Goal: Transaction & Acquisition: Purchase product/service

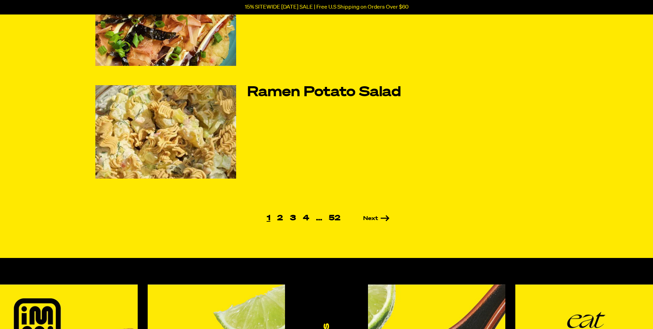
scroll to position [448, 0]
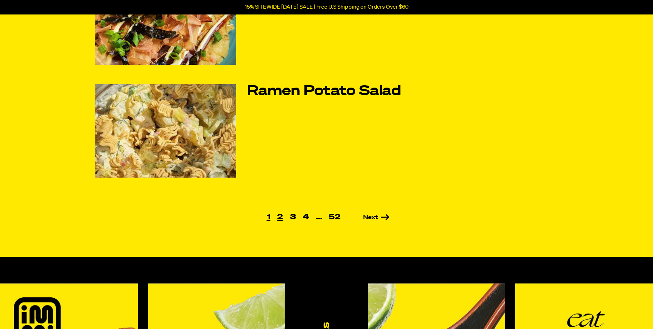
click at [281, 218] on link "2" at bounding box center [280, 217] width 13 height 8
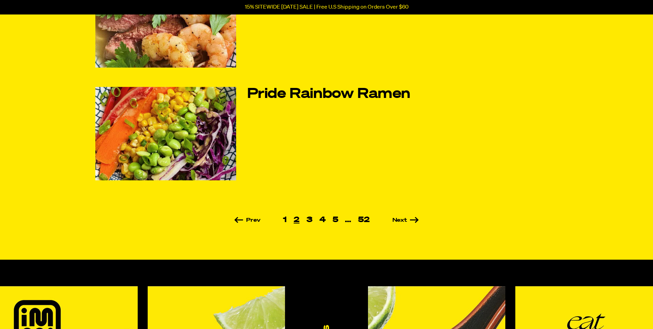
scroll to position [482, 0]
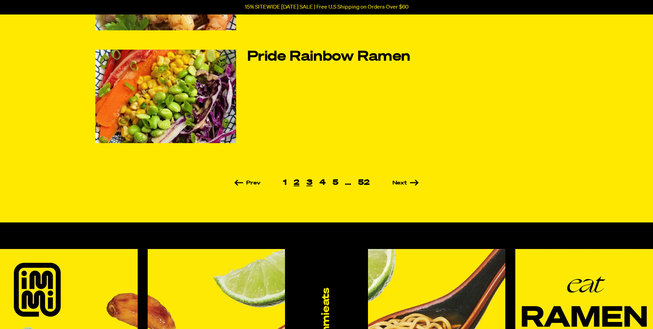
click at [309, 181] on link "3" at bounding box center [309, 183] width 13 height 8
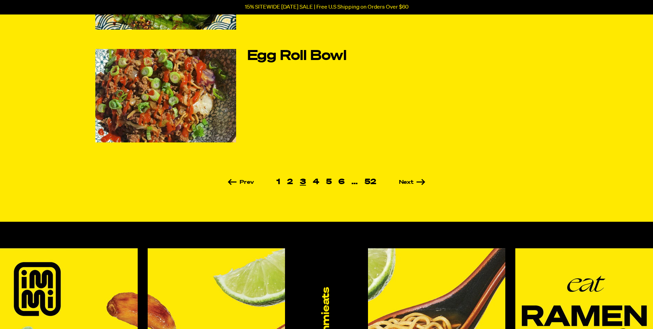
scroll to position [517, 0]
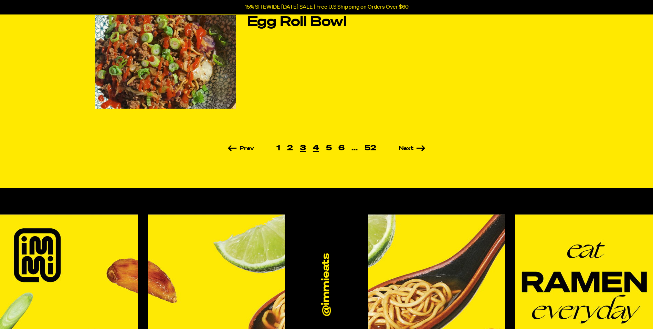
click at [316, 147] on link "4" at bounding box center [316, 148] width 13 height 8
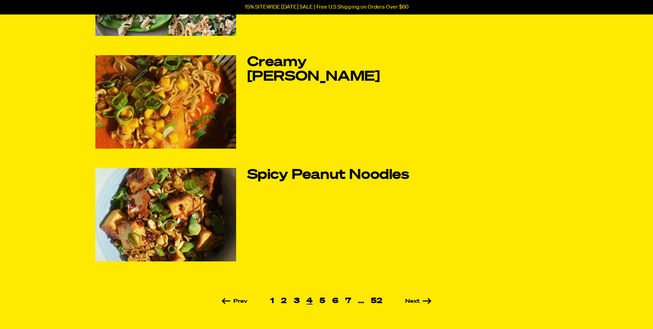
scroll to position [379, 0]
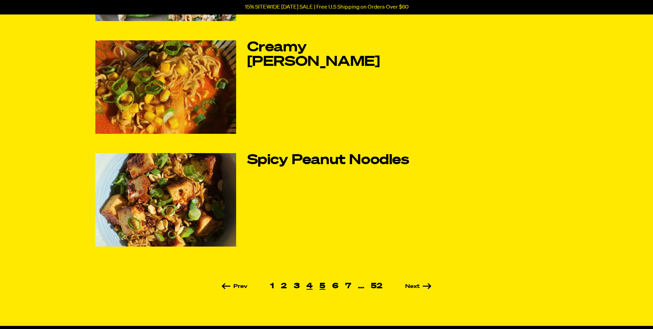
click at [325, 286] on link "5" at bounding box center [322, 286] width 13 height 8
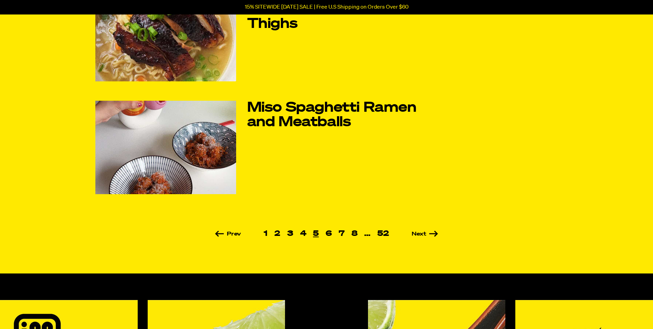
scroll to position [448, 0]
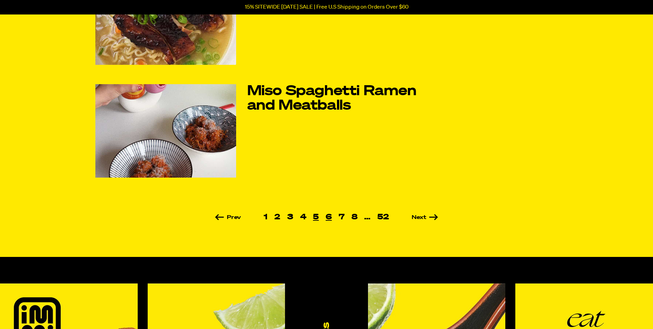
click at [328, 214] on link "6" at bounding box center [328, 217] width 13 height 8
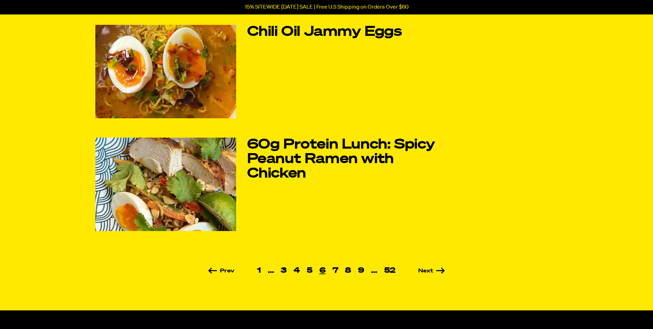
scroll to position [413, 0]
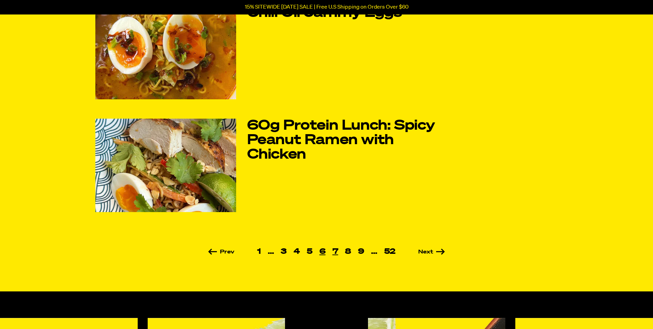
click at [336, 251] on link "7" at bounding box center [335, 252] width 13 height 8
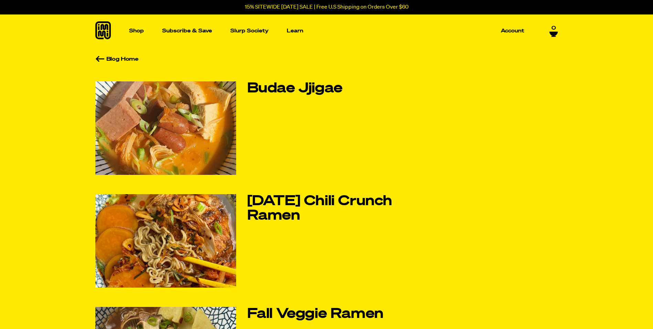
click at [553, 25] on span "0" at bounding box center [554, 28] width 4 height 6
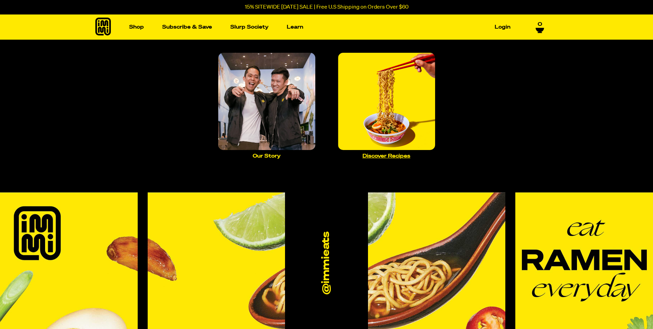
click at [356, 96] on img "Main navigation" at bounding box center [386, 101] width 97 height 97
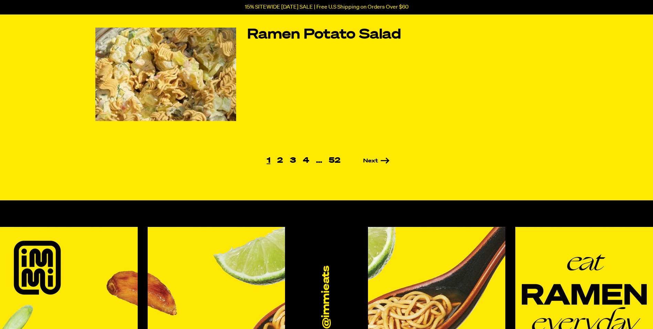
scroll to position [517, 0]
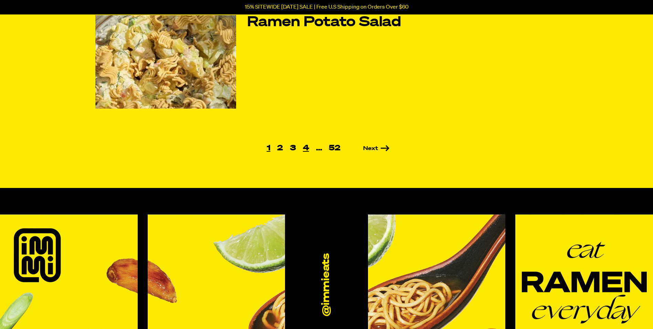
click at [306, 149] on link "4" at bounding box center [306, 148] width 13 height 8
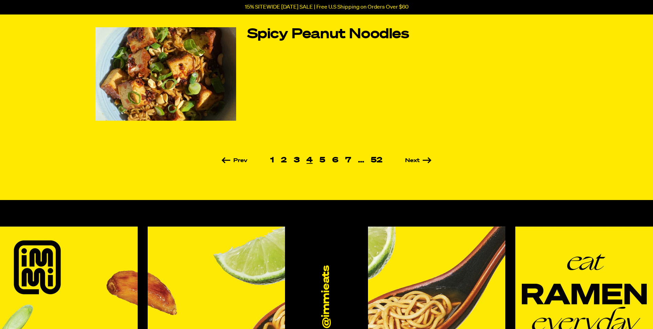
scroll to position [517, 0]
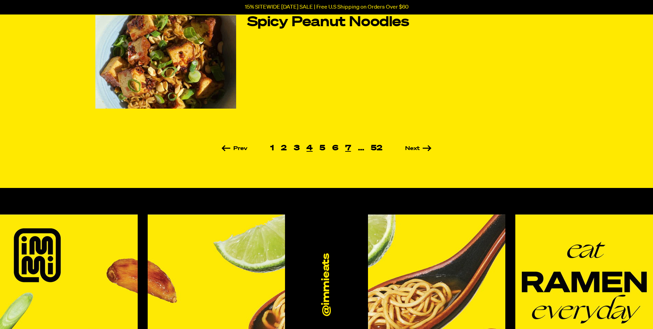
click at [345, 147] on link "7" at bounding box center [348, 148] width 13 height 8
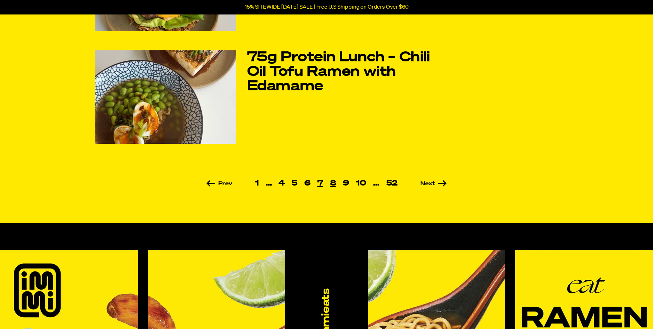
scroll to position [482, 0]
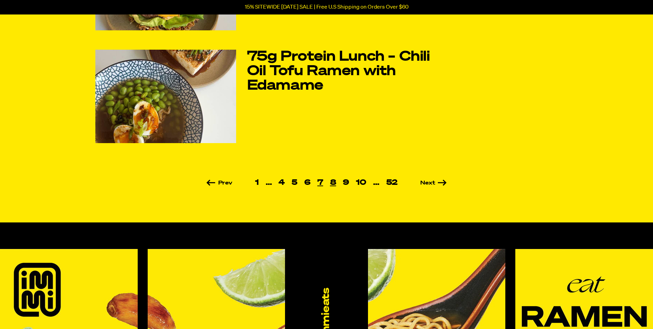
click at [332, 183] on link "8" at bounding box center [333, 183] width 13 height 8
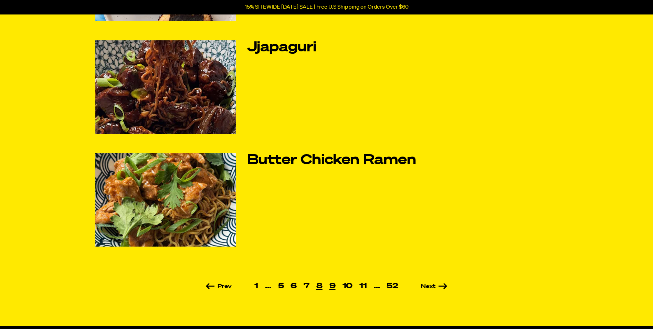
click at [334, 286] on link "9" at bounding box center [332, 286] width 13 height 8
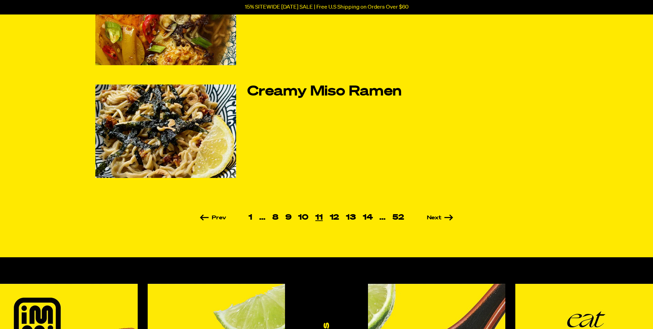
scroll to position [448, 0]
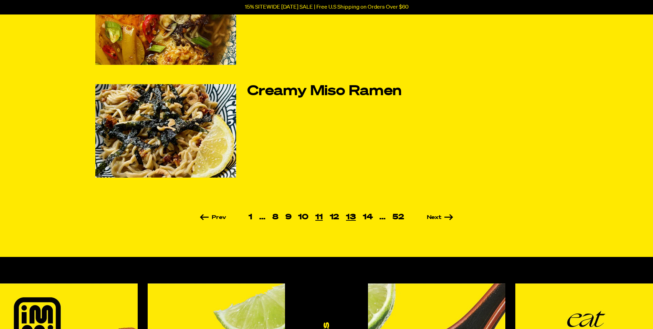
click at [351, 217] on link "13" at bounding box center [351, 217] width 17 height 8
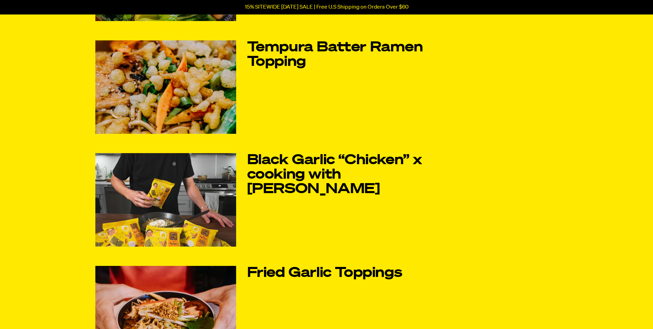
scroll to position [172, 0]
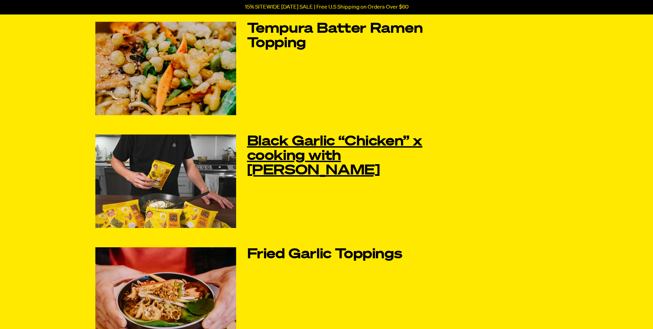
click at [301, 151] on link "Black Garlic “Chicken” x cooking with [PERSON_NAME]" at bounding box center [342, 155] width 190 height 43
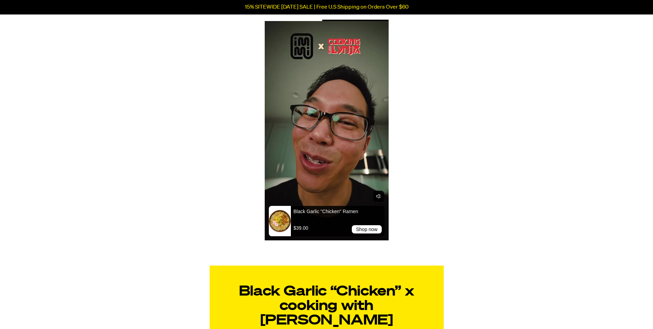
scroll to position [316, 0]
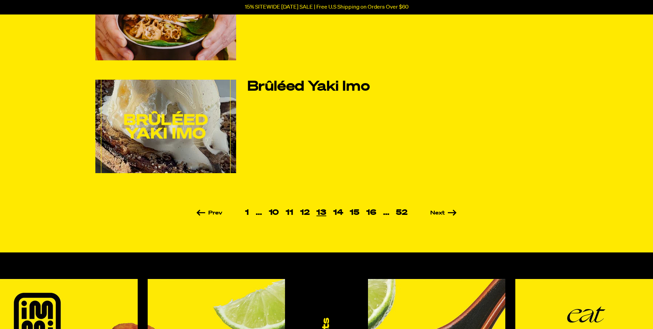
scroll to position [482, 0]
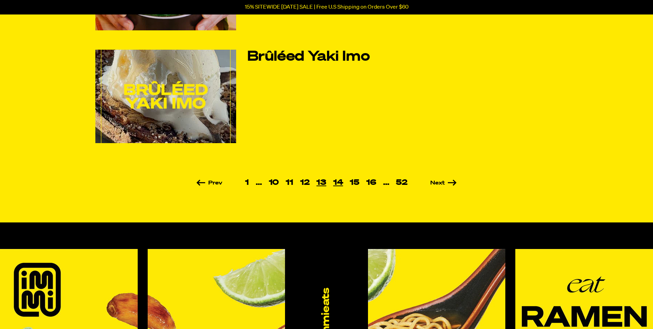
click at [340, 181] on link "14" at bounding box center [338, 183] width 17 height 8
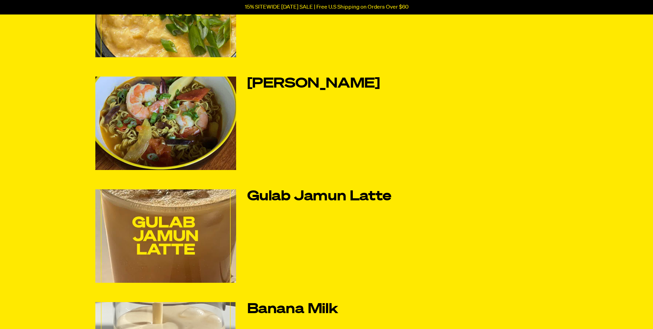
scroll to position [276, 0]
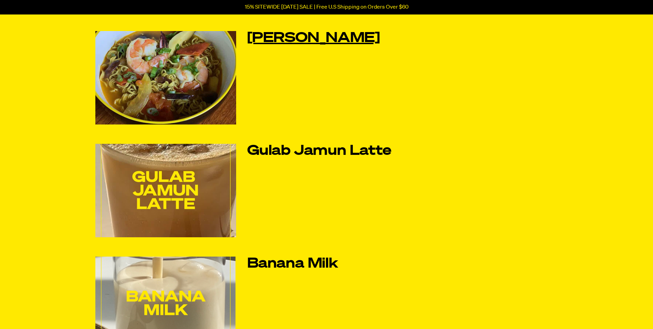
click at [349, 36] on link "[PERSON_NAME]" at bounding box center [342, 38] width 190 height 14
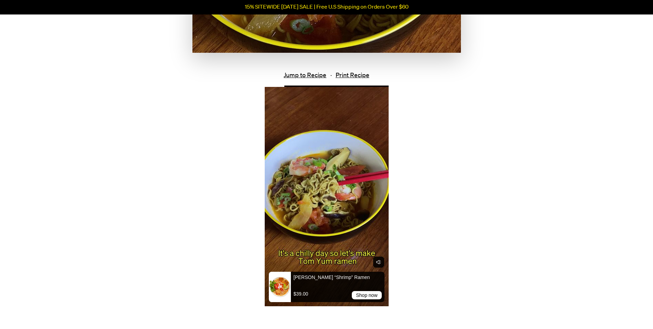
scroll to position [241, 0]
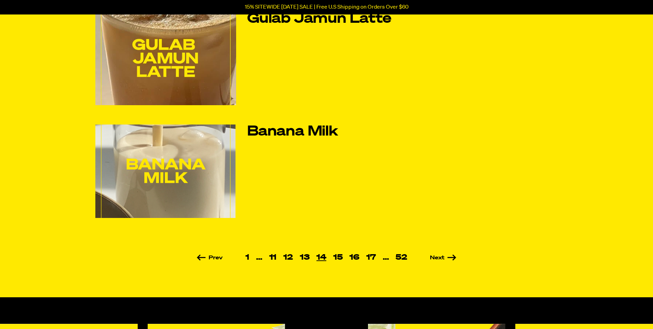
scroll to position [413, 0]
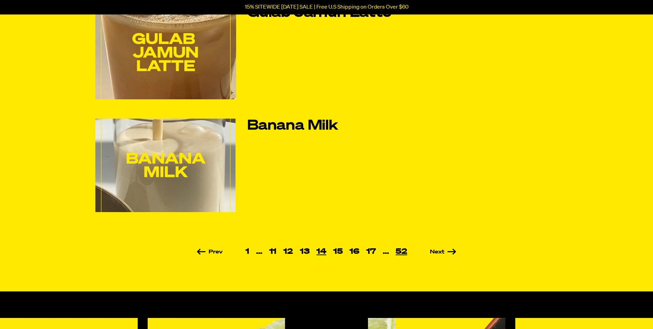
click at [400, 250] on link "52" at bounding box center [401, 252] width 19 height 8
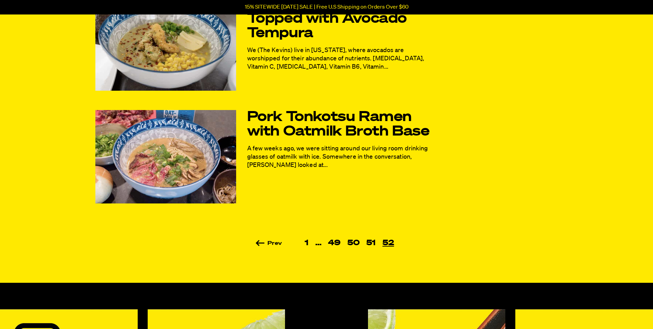
scroll to position [310, 0]
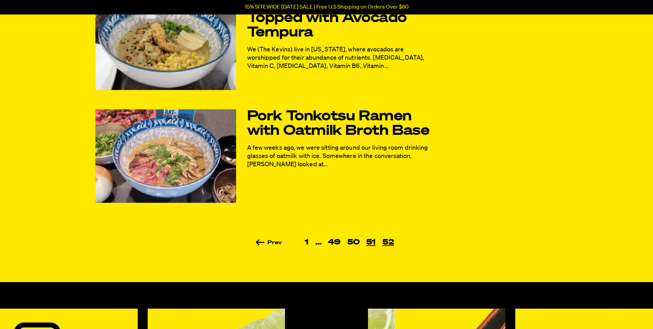
click at [368, 240] on link "51" at bounding box center [371, 242] width 16 height 8
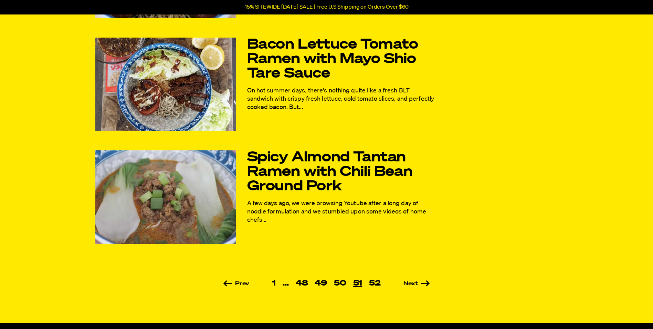
scroll to position [413, 0]
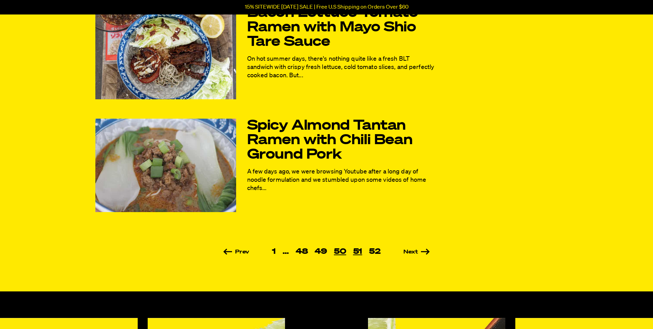
click at [344, 252] on link "50" at bounding box center [340, 252] width 19 height 8
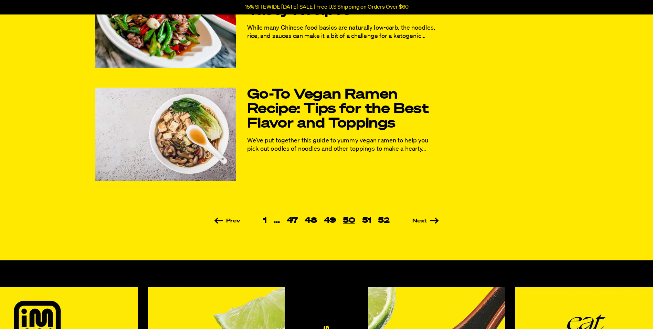
scroll to position [448, 0]
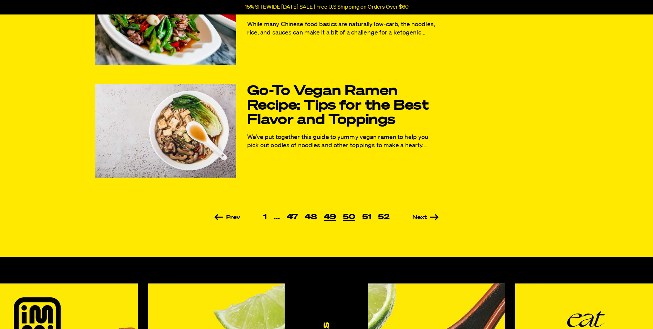
click at [328, 219] on link "49" at bounding box center [330, 217] width 19 height 8
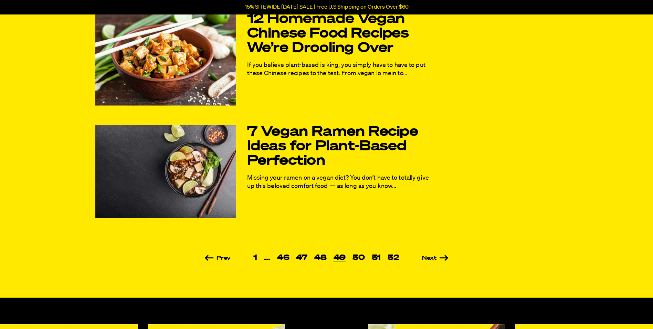
scroll to position [482, 0]
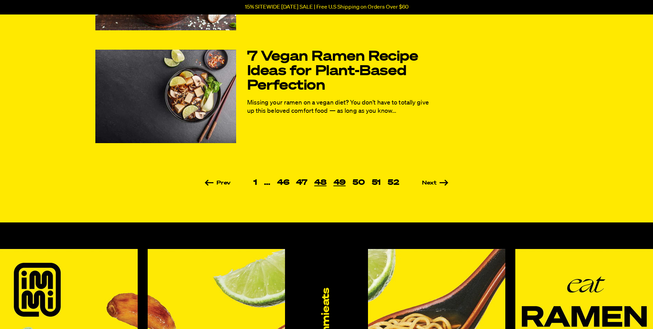
click at [326, 183] on link "48" at bounding box center [320, 183] width 19 height 8
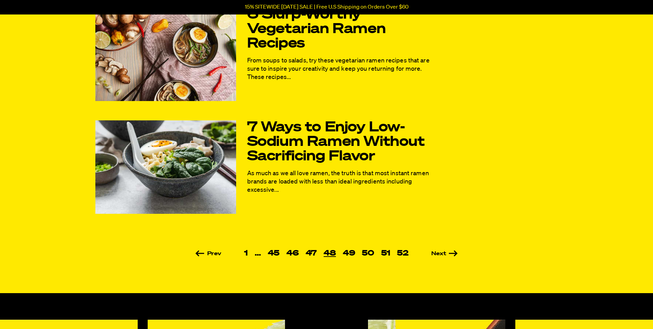
scroll to position [413, 0]
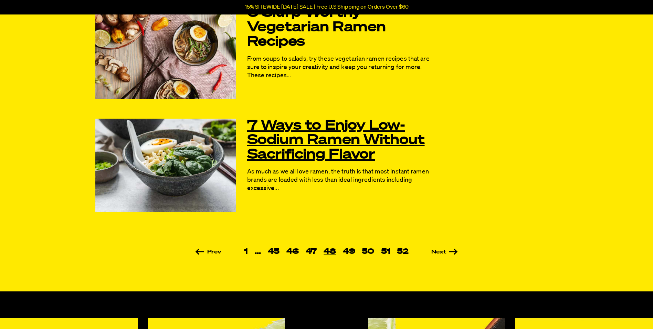
click at [293, 147] on link "7 Ways to Enjoy Low-Sodium Ramen Without Sacrificing Flavor" at bounding box center [342, 140] width 190 height 43
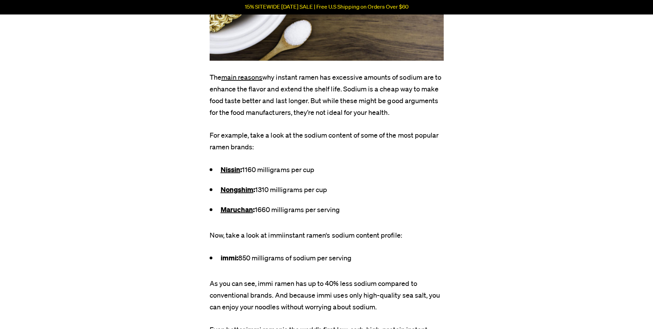
scroll to position [1240, 0]
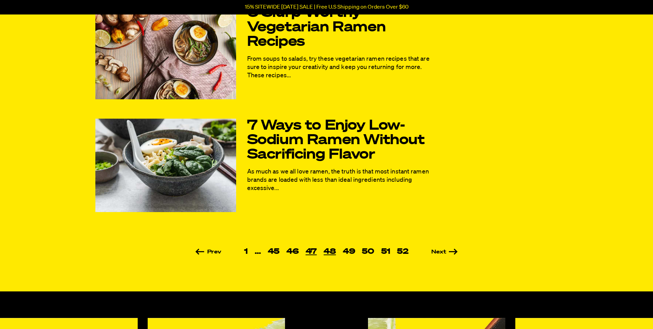
click at [316, 252] on link "47" at bounding box center [311, 252] width 18 height 8
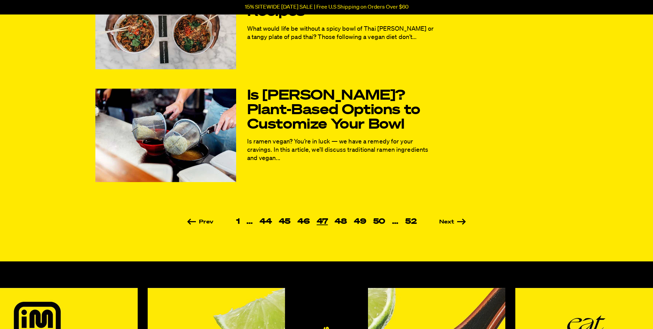
scroll to position [448, 0]
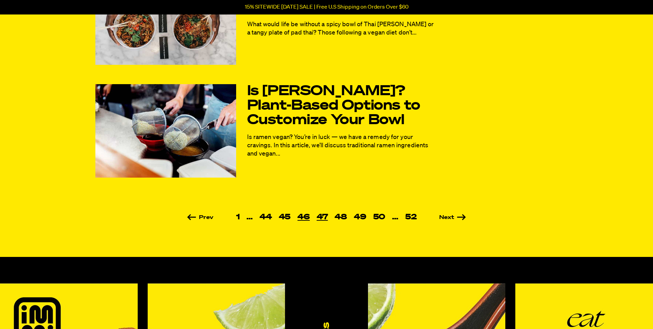
click at [306, 218] on link "46" at bounding box center [303, 217] width 19 height 8
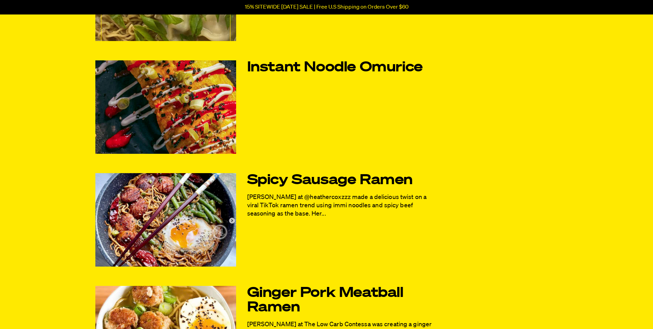
scroll to position [138, 0]
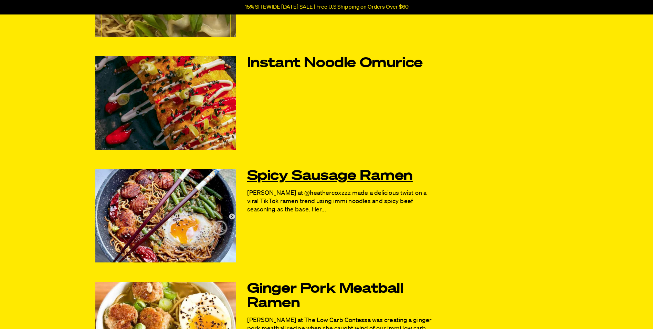
click at [377, 175] on link "Spicy Sausage Ramen" at bounding box center [342, 176] width 190 height 14
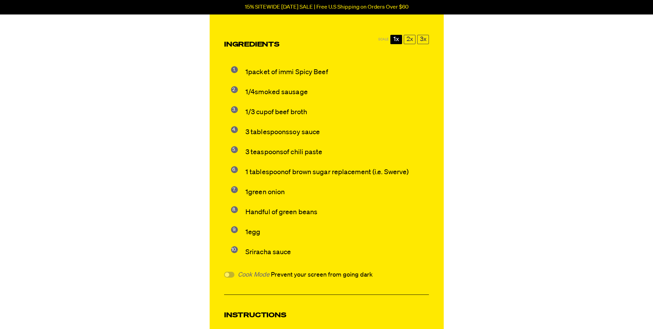
scroll to position [723, 0]
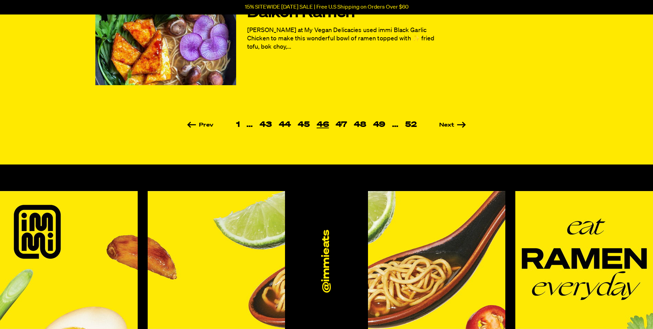
scroll to position [551, 0]
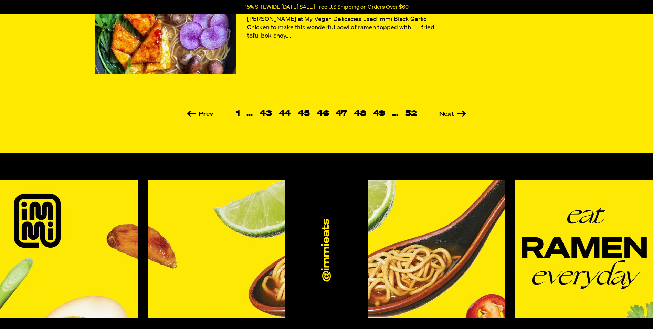
click at [305, 112] on link "45" at bounding box center [304, 114] width 19 height 8
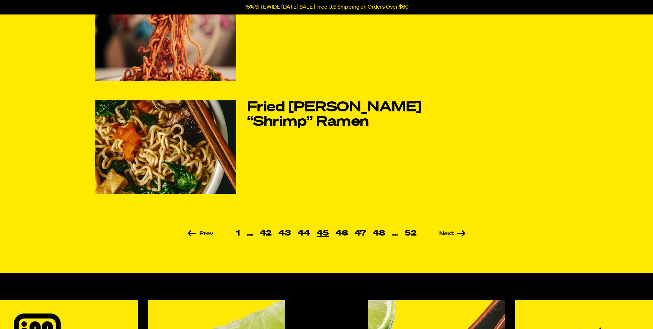
scroll to position [448, 0]
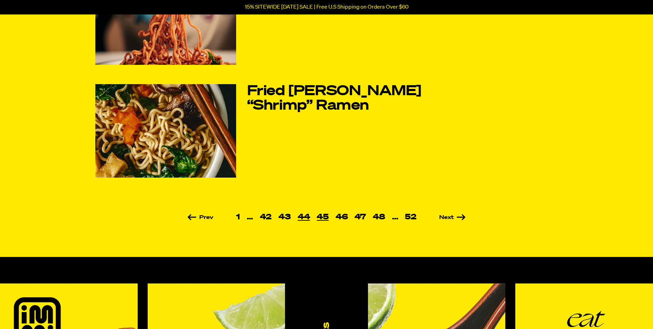
click at [303, 216] on link "44" at bounding box center [304, 217] width 19 height 8
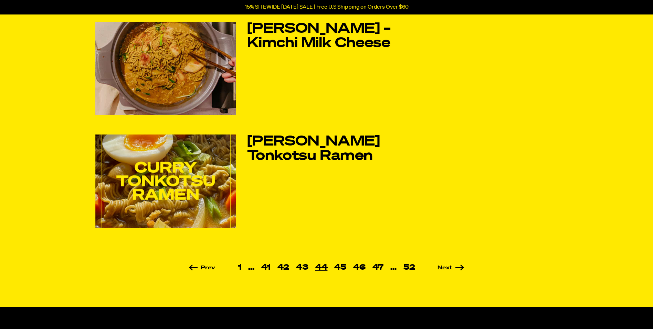
scroll to position [413, 0]
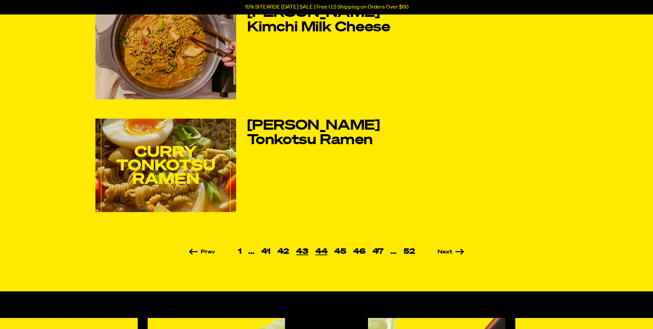
click at [301, 249] on link "43" at bounding box center [302, 252] width 19 height 8
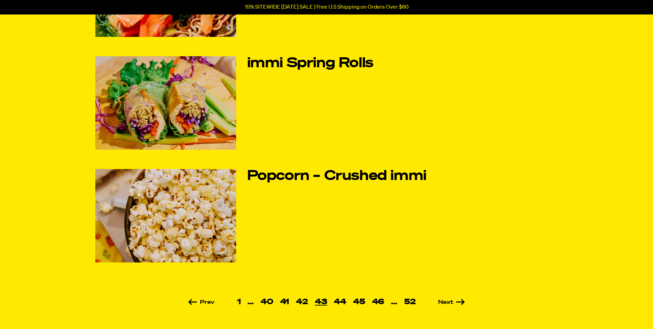
scroll to position [413, 0]
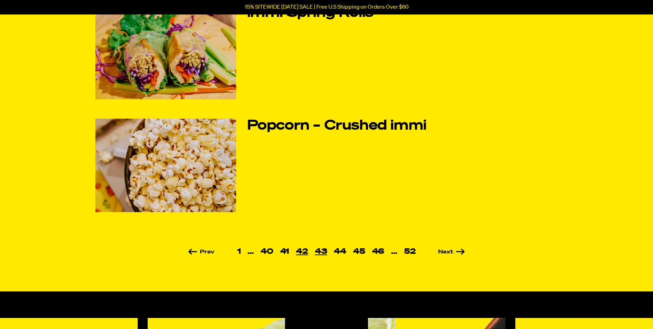
click at [301, 249] on link "42" at bounding box center [302, 252] width 19 height 8
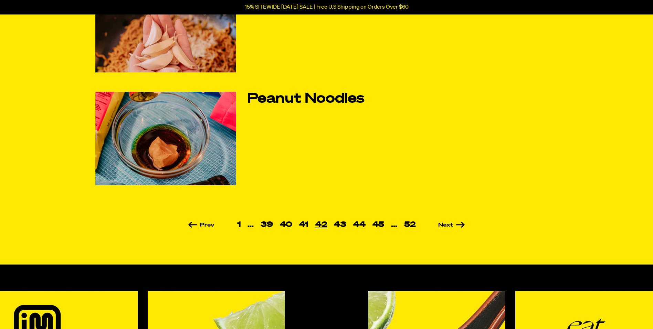
scroll to position [448, 0]
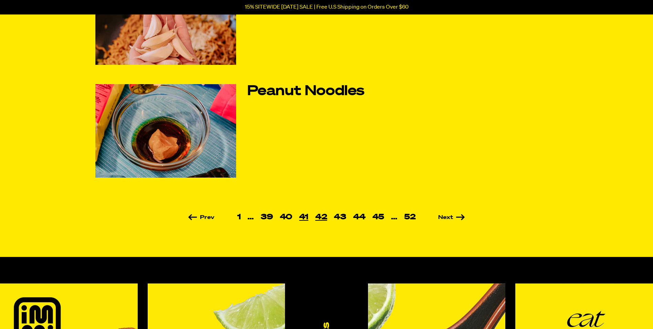
click at [305, 215] on link "41" at bounding box center [304, 217] width 16 height 8
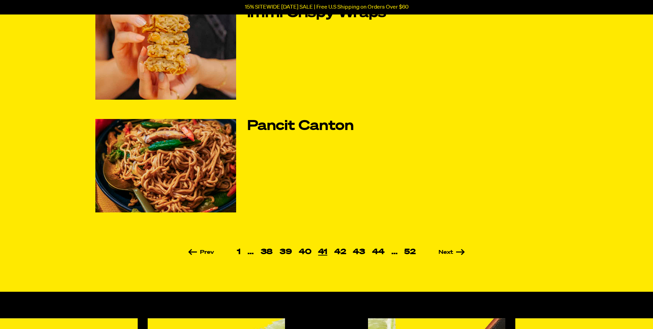
scroll to position [413, 0]
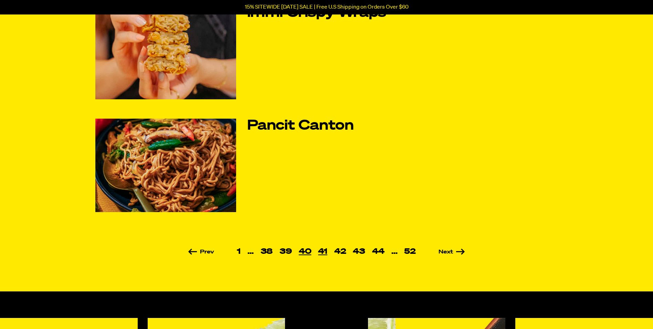
click at [301, 251] on link "40" at bounding box center [306, 252] width 20 height 8
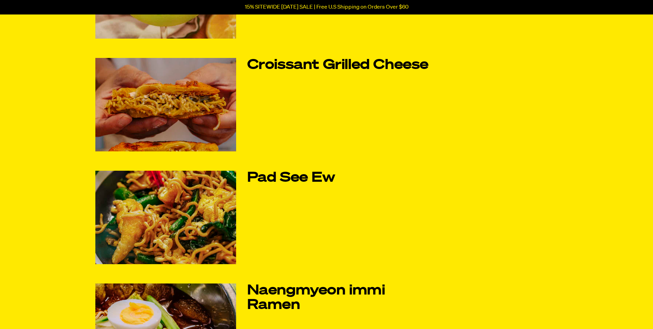
scroll to position [344, 0]
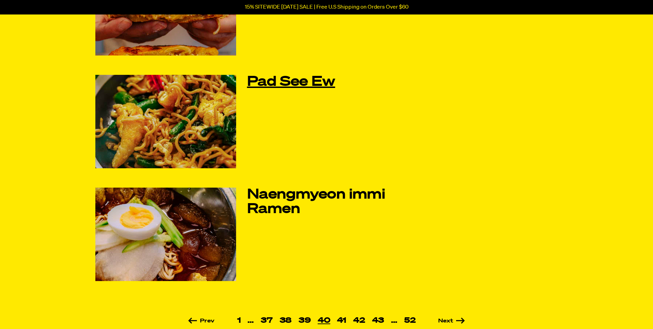
click at [287, 82] on link "Pad See Ew" at bounding box center [342, 82] width 190 height 14
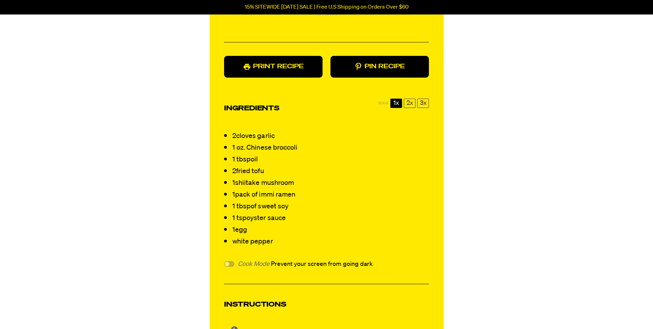
scroll to position [655, 0]
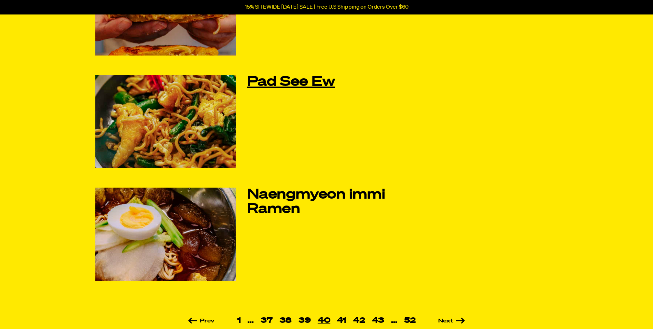
click at [281, 82] on link "Pad See Ew" at bounding box center [342, 82] width 190 height 14
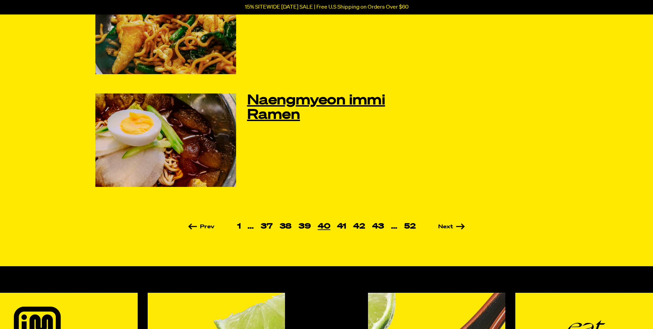
scroll to position [448, 0]
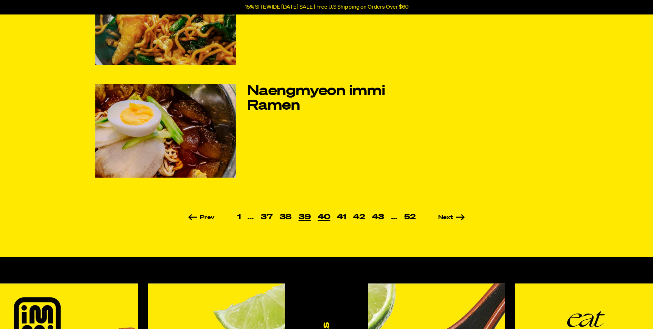
click at [305, 216] on link "39" at bounding box center [304, 217] width 19 height 8
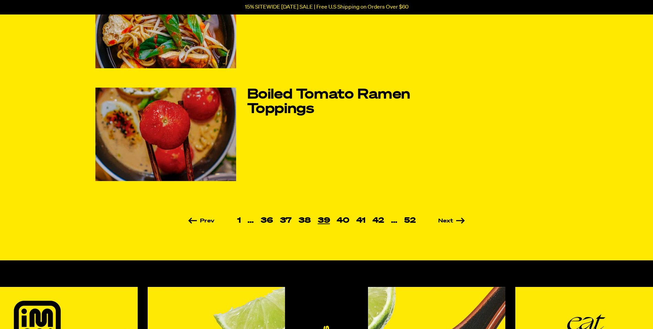
scroll to position [448, 0]
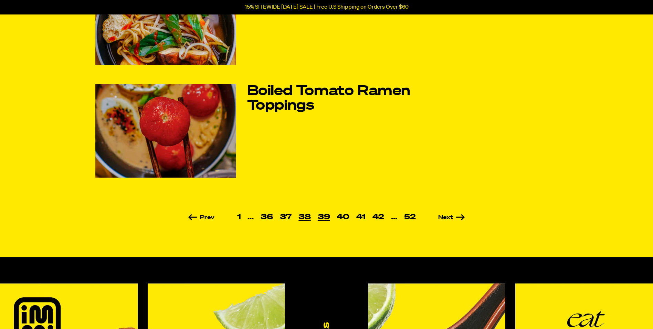
click at [305, 216] on link "38" at bounding box center [304, 217] width 19 height 8
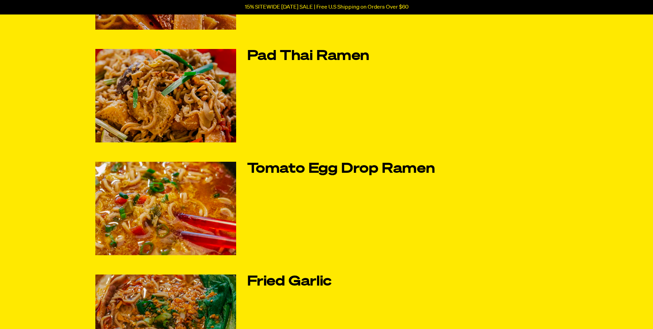
scroll to position [138, 0]
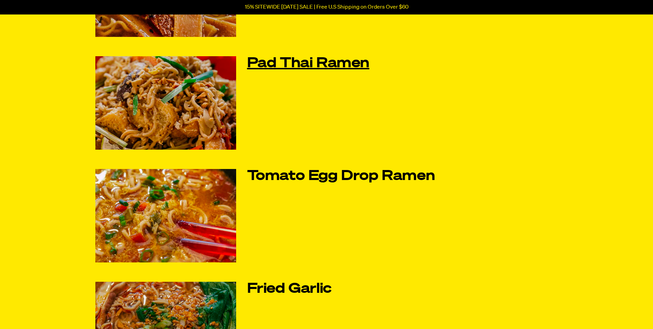
click at [273, 64] on link "Pad Thai Ramen" at bounding box center [342, 63] width 190 height 14
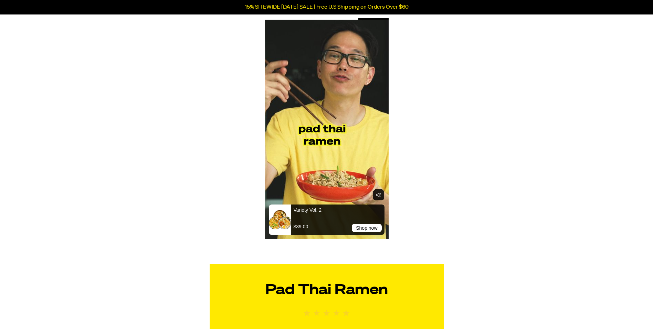
scroll to position [310, 0]
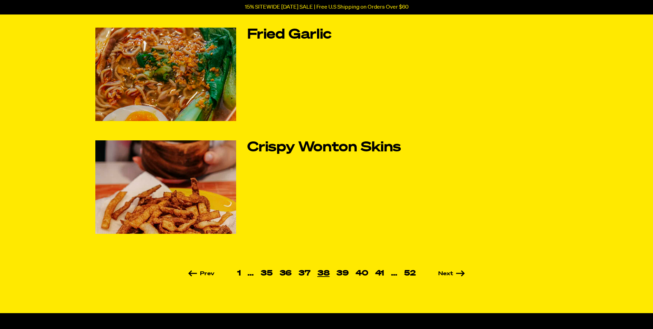
scroll to position [413, 0]
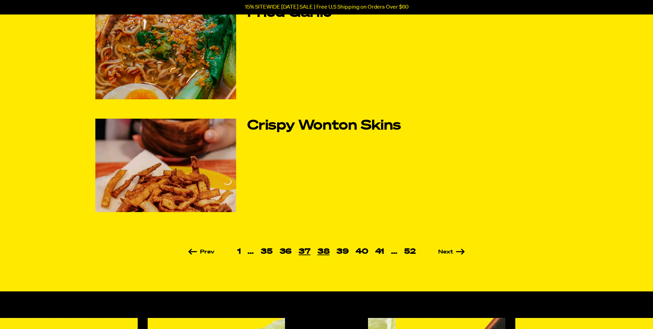
click at [305, 249] on link "37" at bounding box center [304, 252] width 19 height 8
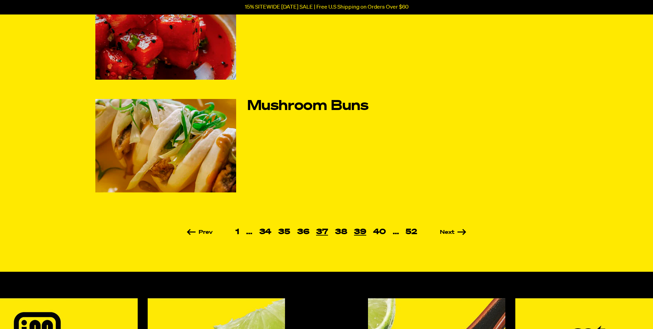
scroll to position [482, 0]
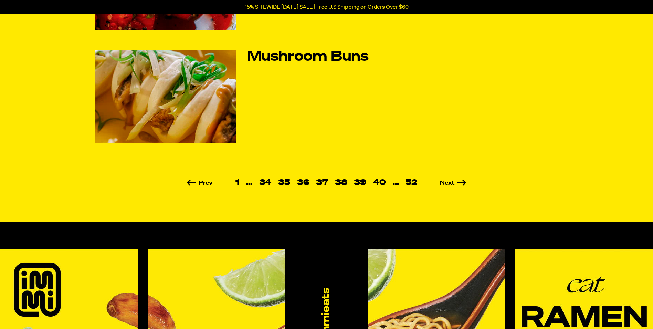
click at [303, 183] on link "36" at bounding box center [303, 183] width 19 height 8
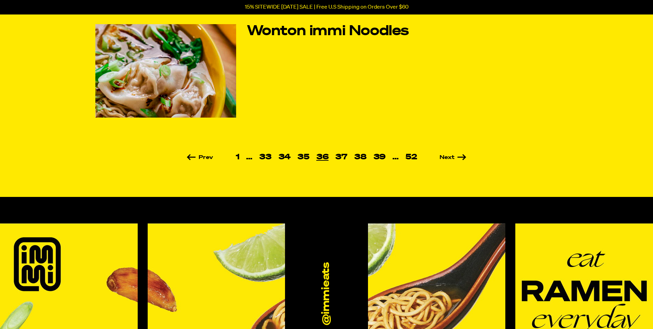
scroll to position [517, 0]
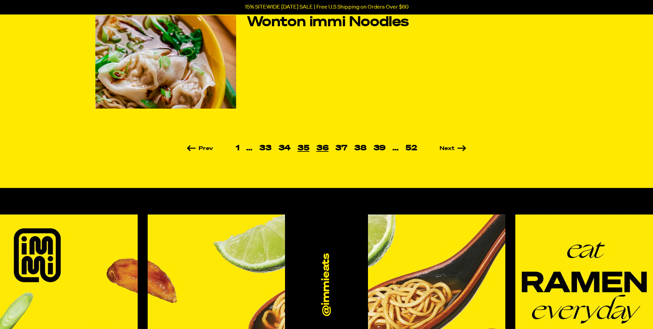
click at [302, 144] on link "35" at bounding box center [303, 148] width 19 height 8
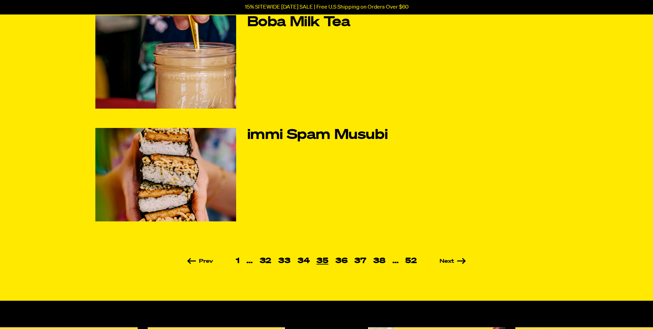
scroll to position [413, 0]
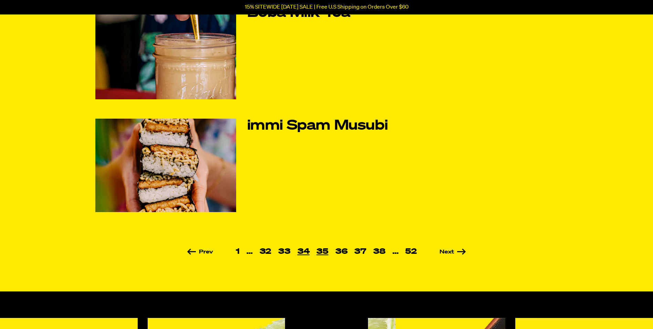
click at [304, 250] on link "34" at bounding box center [303, 252] width 19 height 8
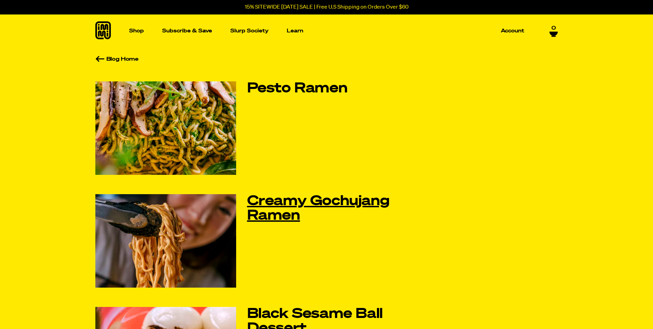
click at [291, 208] on link "Creamy Gochujang Ramen" at bounding box center [342, 208] width 190 height 29
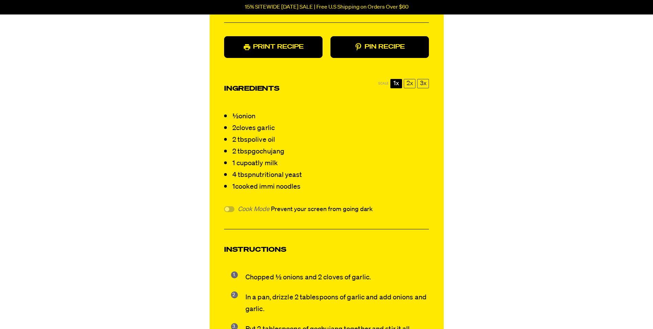
scroll to position [655, 0]
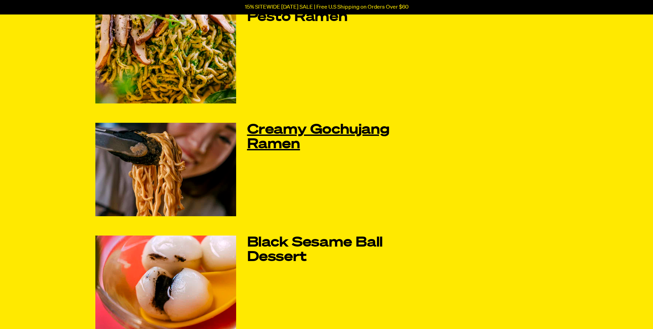
scroll to position [69, 0]
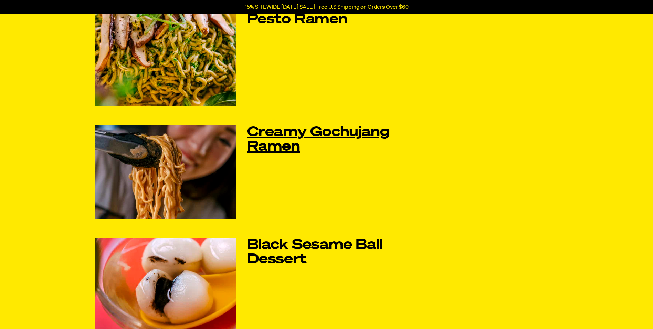
click at [280, 132] on link "Creamy Gochujang Ramen" at bounding box center [342, 139] width 190 height 29
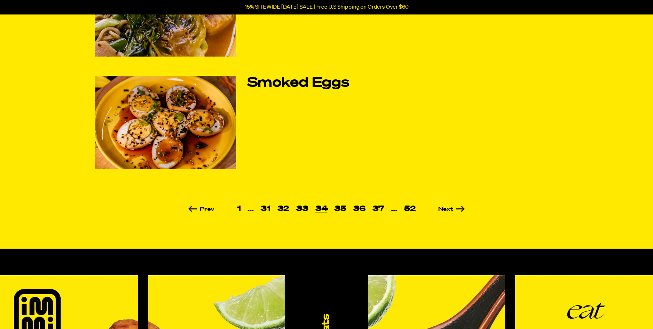
scroll to position [482, 0]
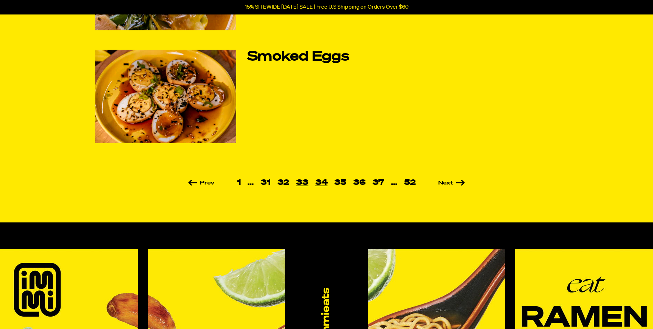
click at [305, 182] on link "33" at bounding box center [302, 183] width 19 height 8
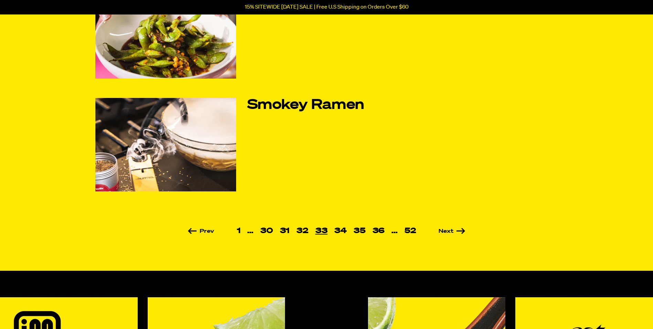
scroll to position [448, 0]
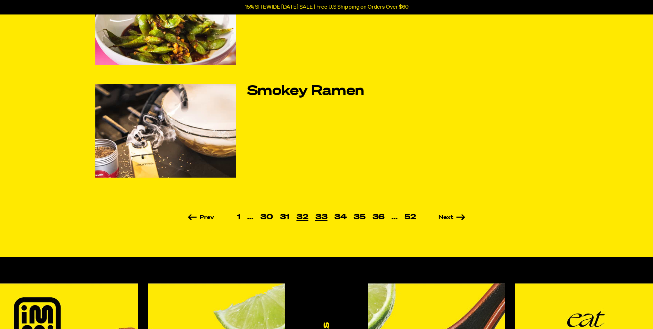
click at [305, 215] on link "32" at bounding box center [302, 217] width 19 height 8
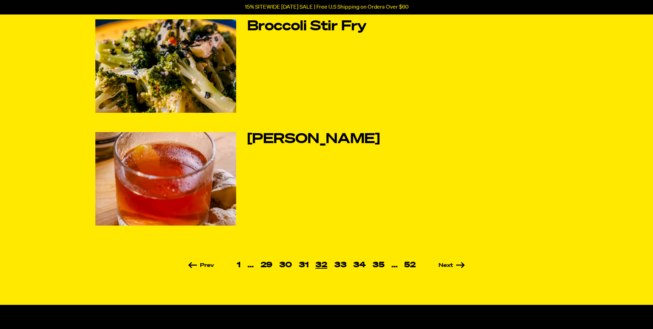
scroll to position [413, 0]
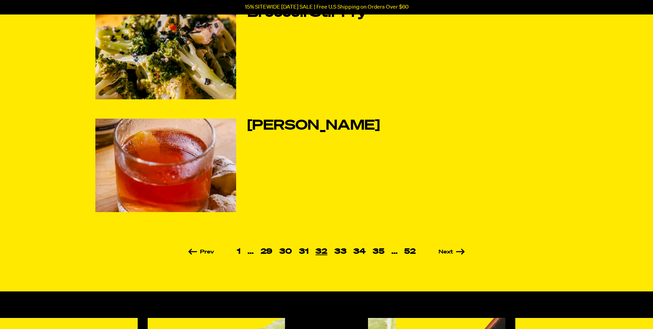
click at [306, 253] on link "31" at bounding box center [304, 252] width 17 height 8
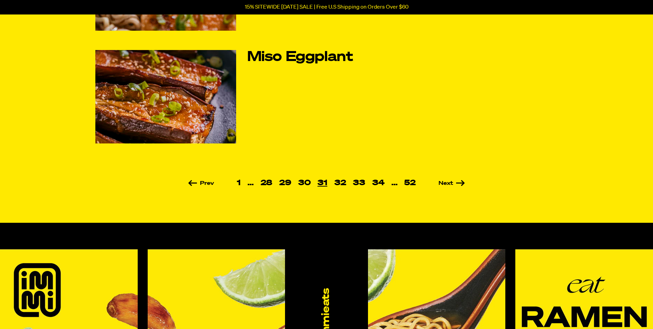
scroll to position [482, 0]
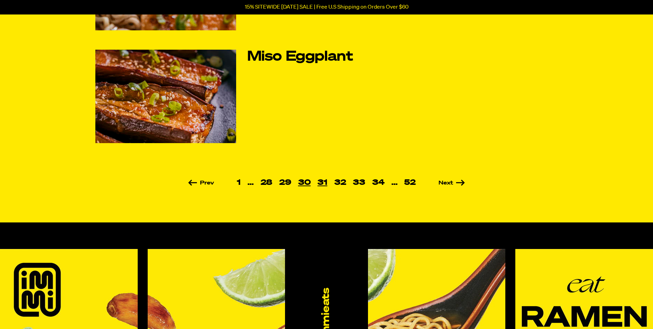
click at [307, 182] on link "30" at bounding box center [305, 183] width 20 height 8
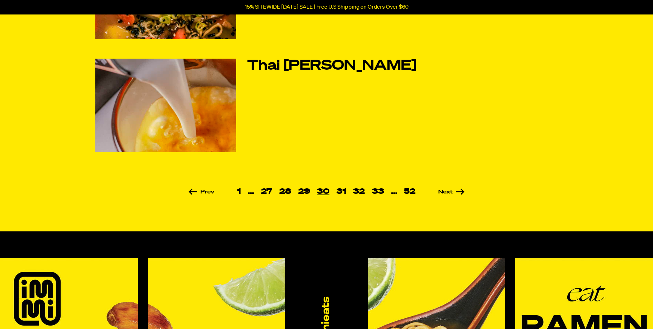
scroll to position [482, 0]
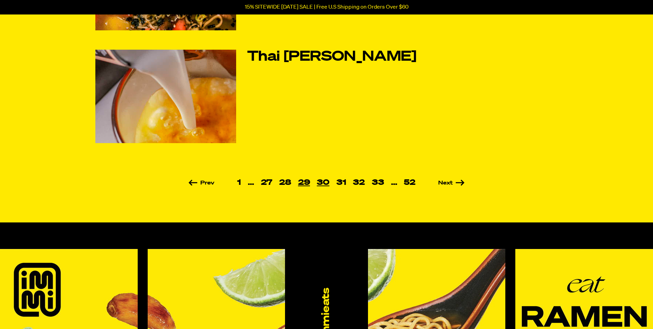
click at [302, 183] on link "29" at bounding box center [304, 183] width 19 height 8
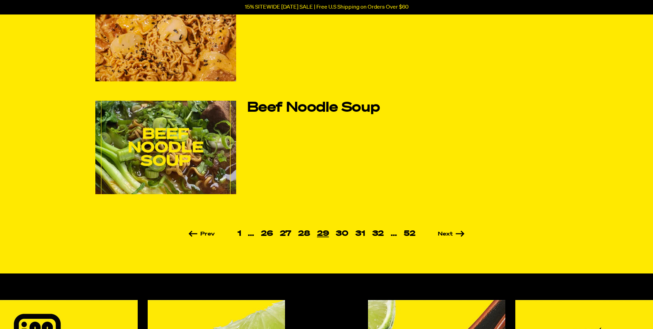
scroll to position [448, 0]
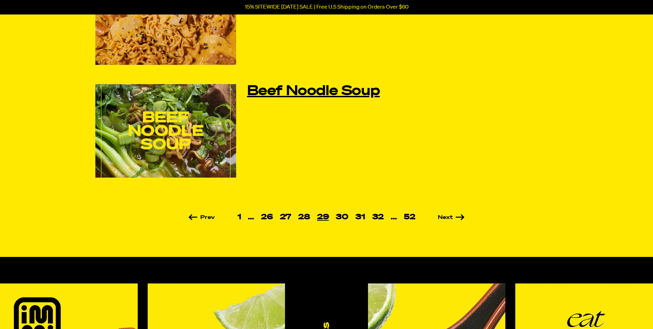
click at [345, 91] on link "Beef Noodle Soup" at bounding box center [342, 91] width 190 height 14
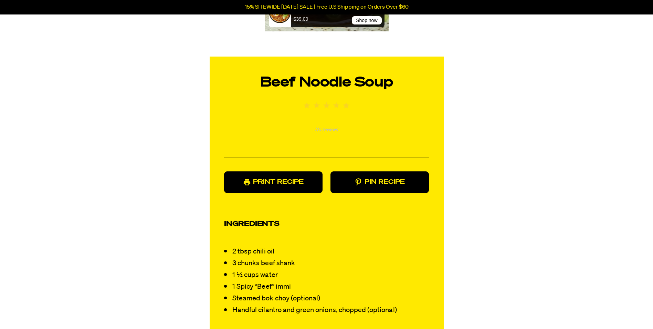
scroll to position [517, 0]
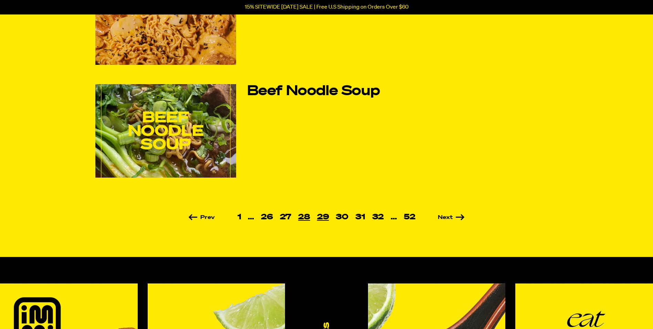
click at [305, 216] on link "28" at bounding box center [304, 217] width 19 height 8
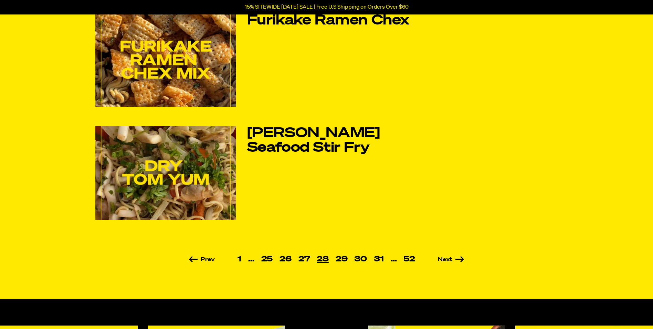
scroll to position [448, 0]
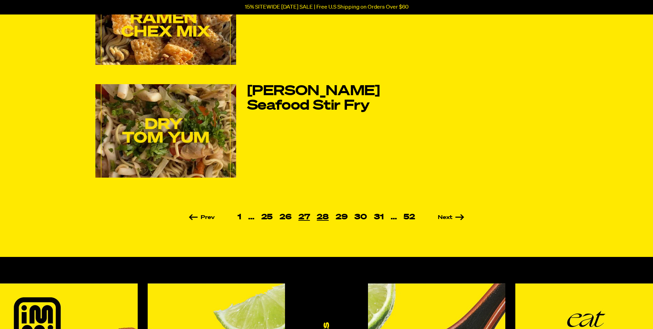
click at [305, 217] on link "27" at bounding box center [304, 217] width 19 height 8
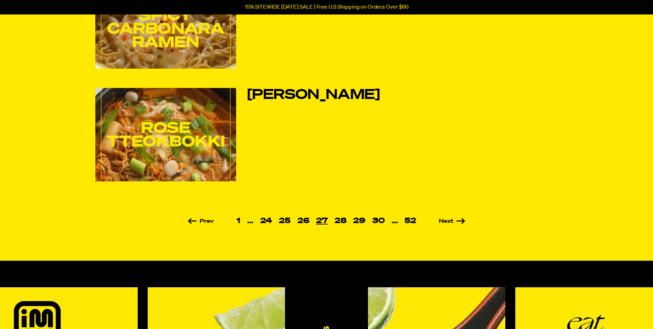
scroll to position [448, 0]
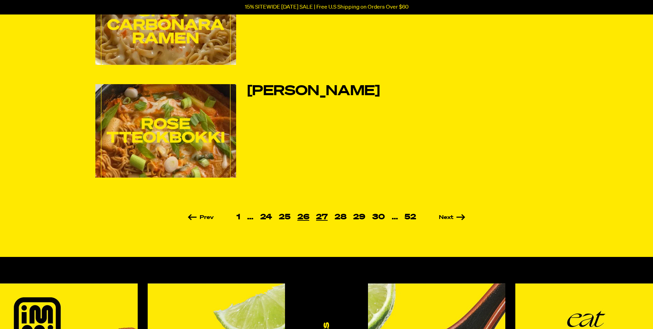
click at [302, 215] on link "26" at bounding box center [303, 217] width 19 height 8
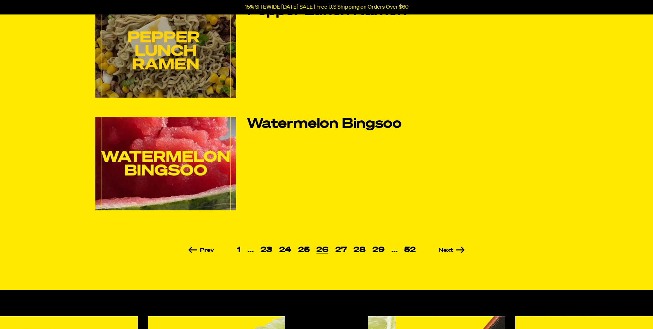
scroll to position [448, 0]
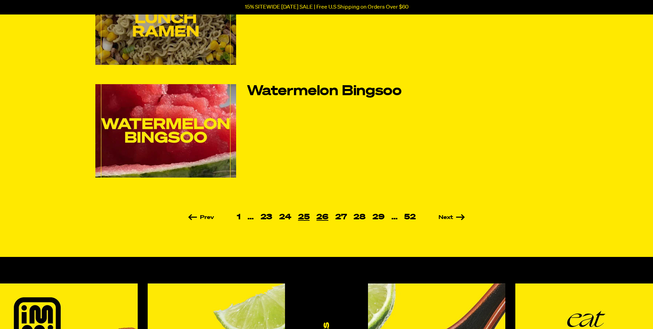
click at [306, 216] on link "25" at bounding box center [304, 217] width 19 height 8
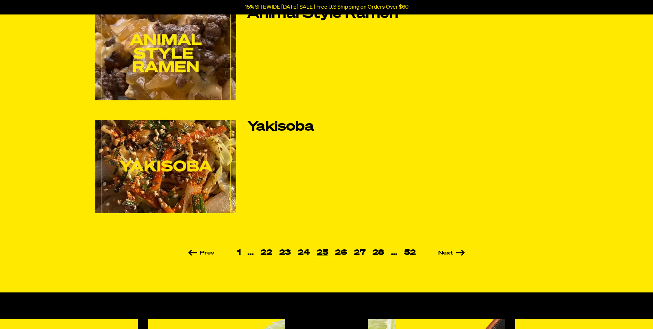
scroll to position [448, 0]
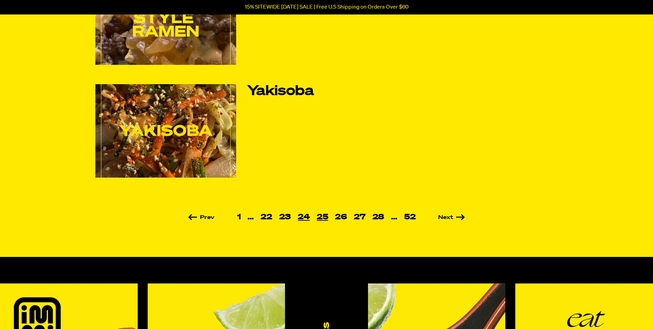
click at [305, 216] on link "24" at bounding box center [304, 217] width 19 height 8
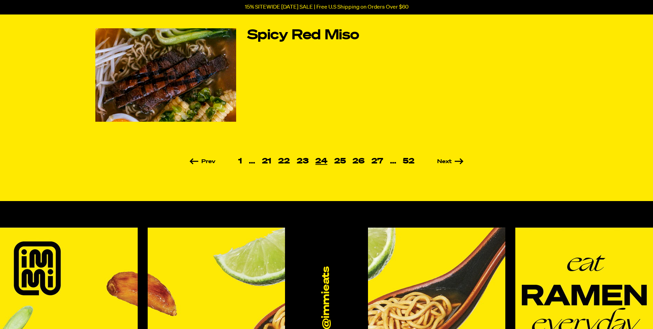
scroll to position [517, 0]
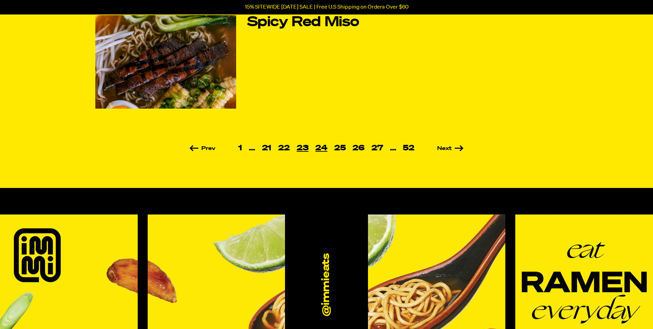
click at [303, 146] on link "23" at bounding box center [303, 148] width 19 height 8
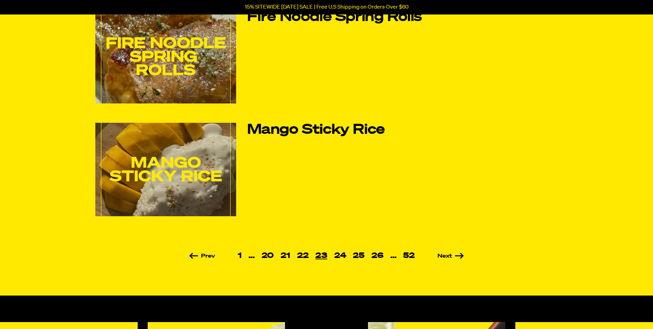
scroll to position [413, 0]
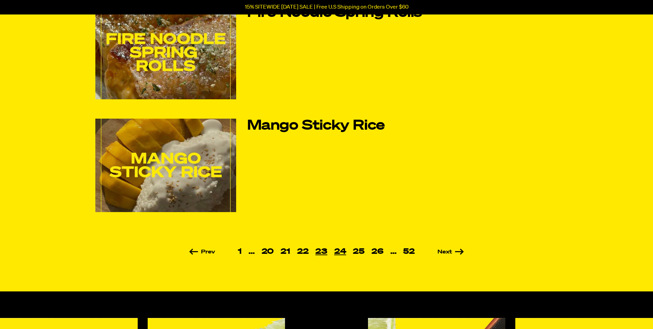
click at [343, 253] on link "24" at bounding box center [340, 252] width 19 height 8
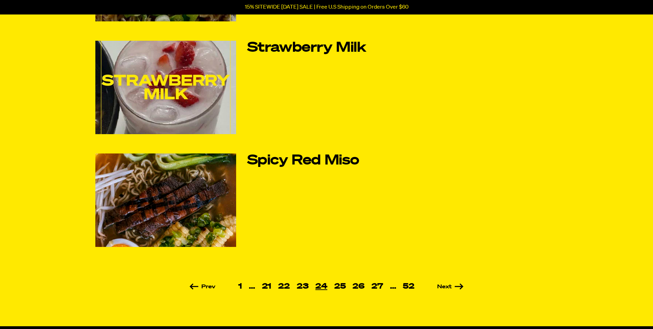
scroll to position [379, 0]
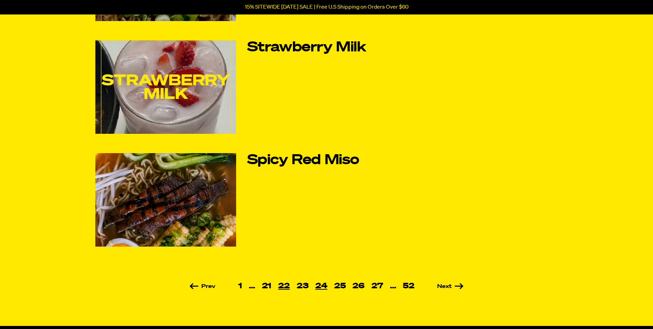
click at [282, 288] on link "22" at bounding box center [284, 286] width 19 height 8
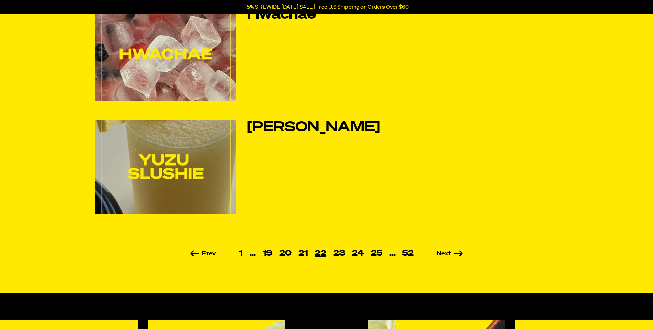
scroll to position [413, 0]
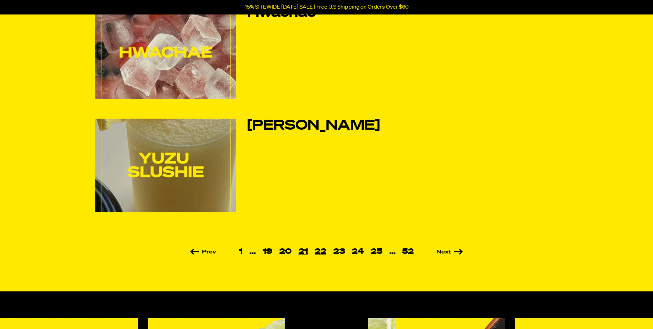
click at [303, 250] on link "21" at bounding box center [303, 252] width 17 height 8
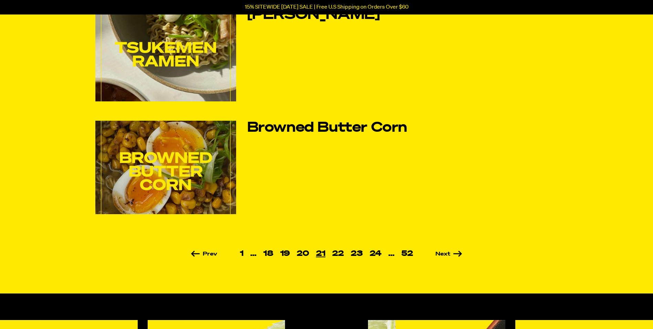
scroll to position [413, 0]
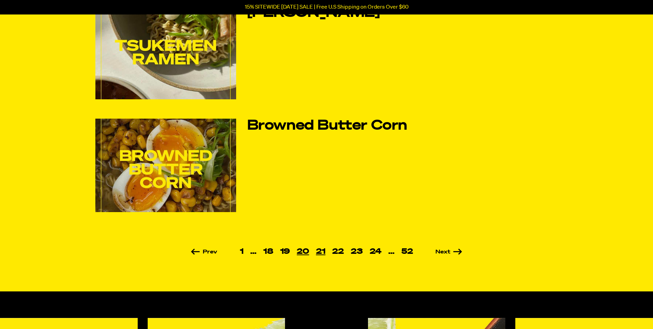
click at [301, 248] on link "20" at bounding box center [303, 252] width 19 height 8
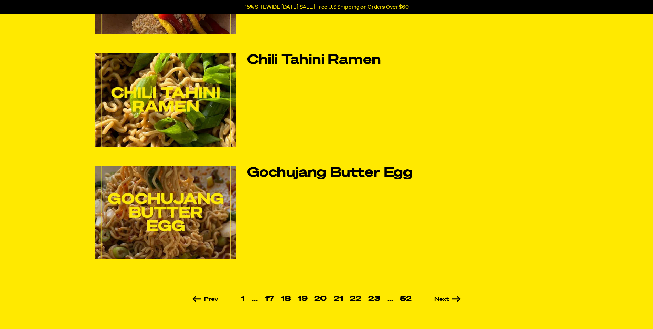
scroll to position [379, 0]
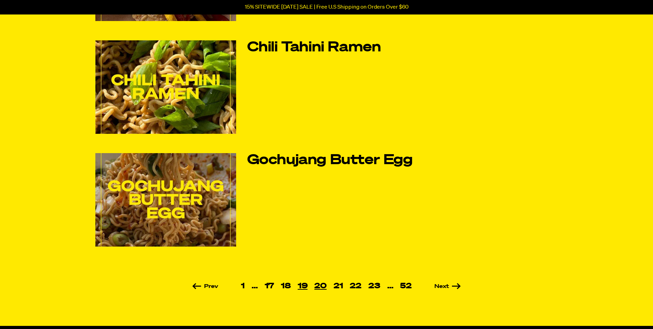
click at [303, 285] on link "19" at bounding box center [303, 286] width 17 height 8
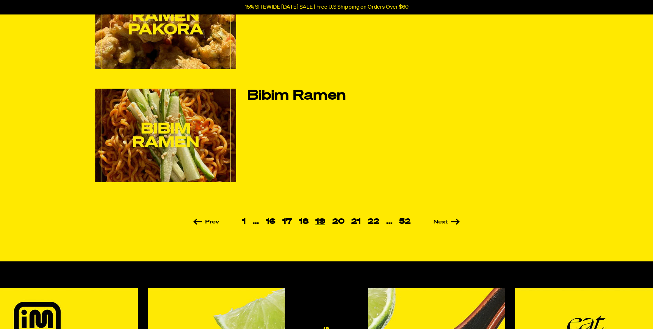
scroll to position [448, 0]
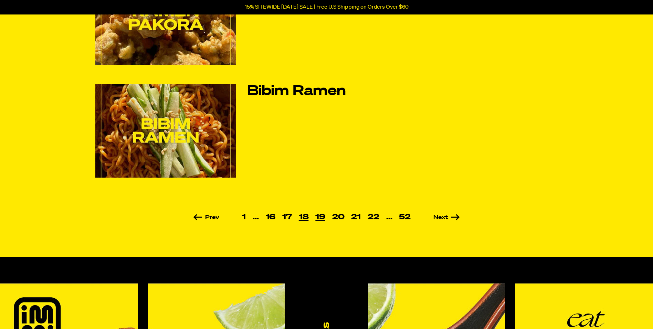
click at [306, 217] on link "18" at bounding box center [304, 217] width 17 height 8
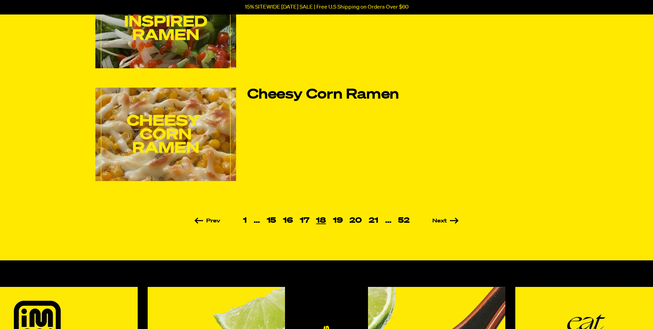
scroll to position [448, 0]
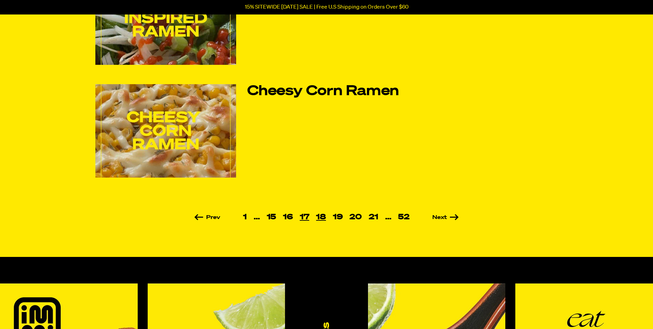
click at [304, 215] on link "17" at bounding box center [305, 217] width 17 height 8
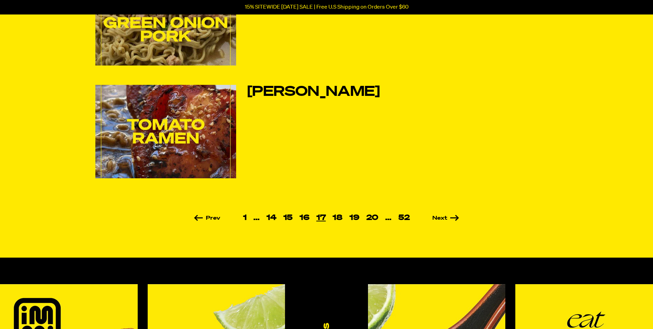
scroll to position [448, 0]
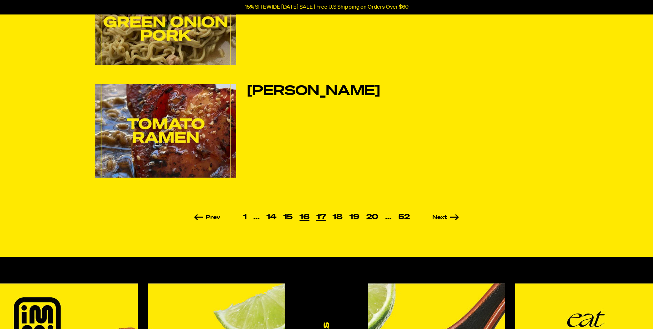
click at [306, 214] on link "16" at bounding box center [304, 217] width 17 height 8
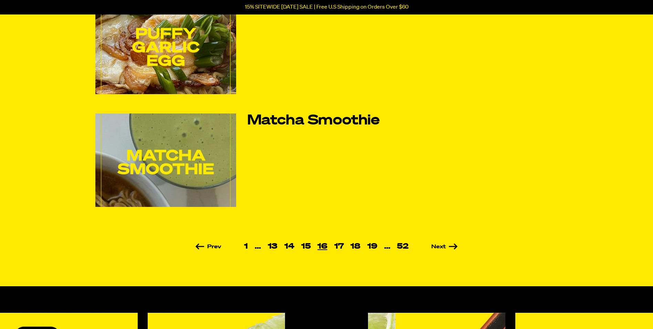
scroll to position [448, 0]
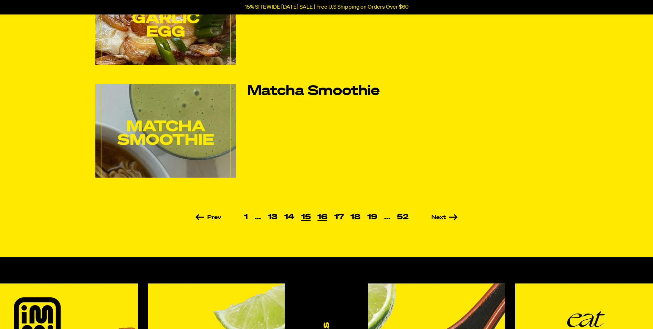
click at [309, 216] on link "15" at bounding box center [306, 217] width 17 height 8
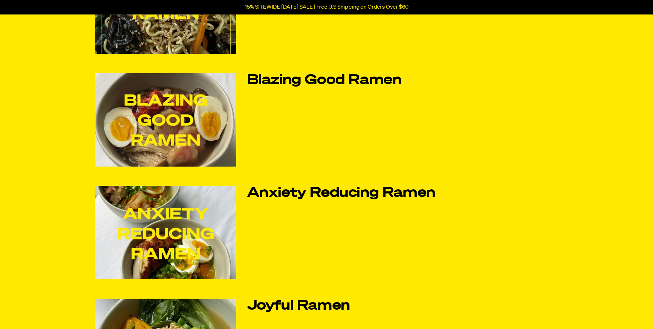
scroll to position [241, 0]
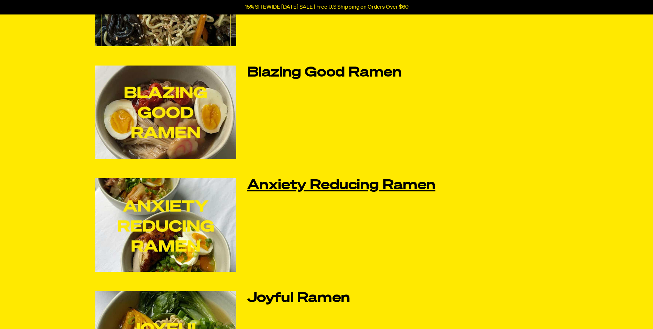
click at [363, 189] on link "Anxiety Reducing Ramen" at bounding box center [342, 185] width 190 height 14
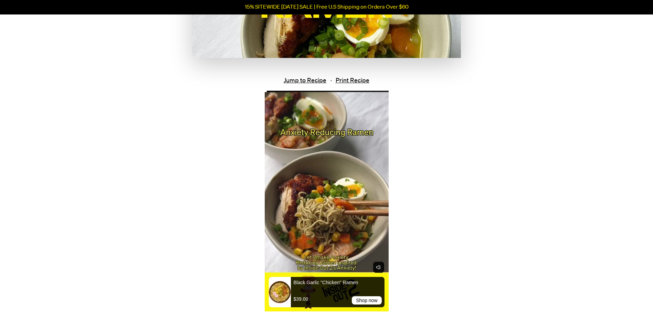
scroll to position [241, 0]
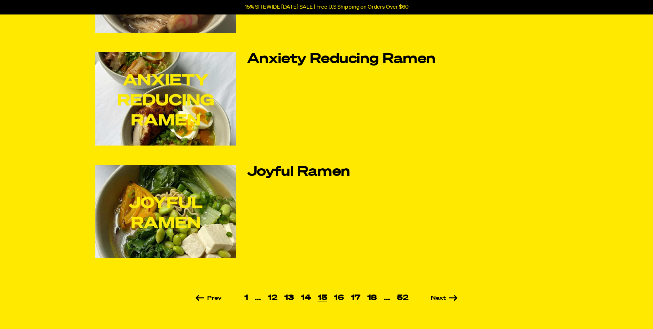
scroll to position [379, 0]
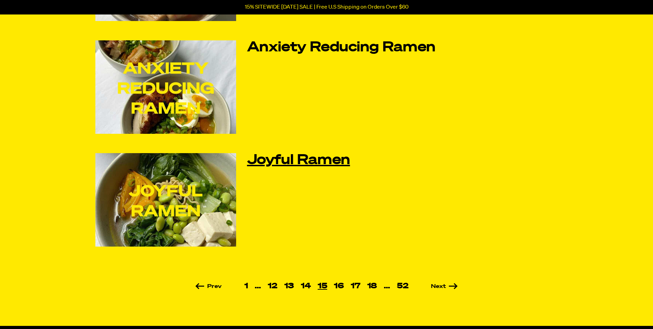
click at [323, 162] on link "Joyful Ramen" at bounding box center [342, 160] width 190 height 14
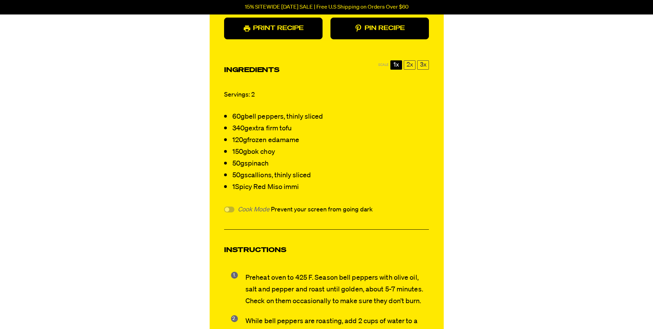
scroll to position [689, 0]
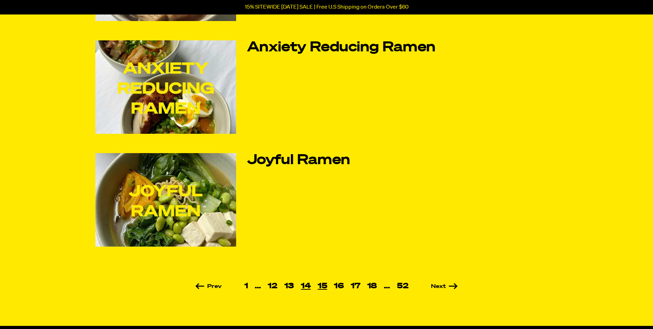
click at [306, 285] on link "14" at bounding box center [306, 286] width 17 height 8
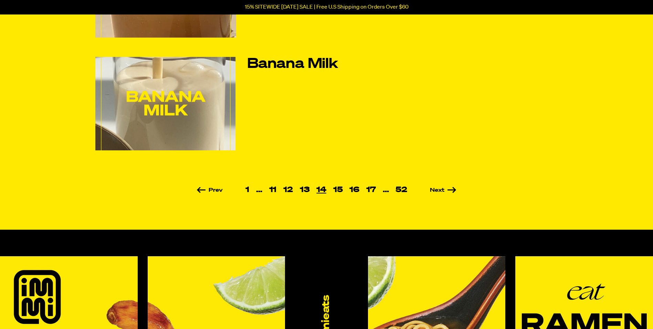
scroll to position [482, 0]
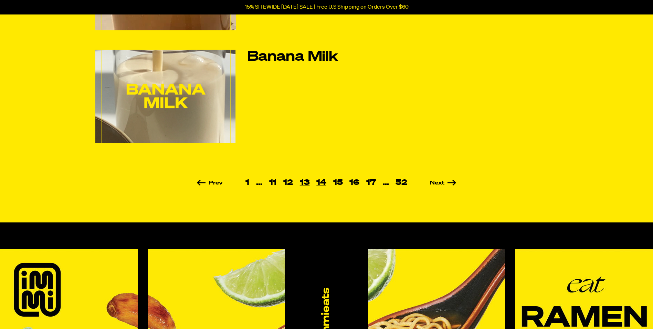
click at [301, 180] on link "13" at bounding box center [305, 183] width 17 height 8
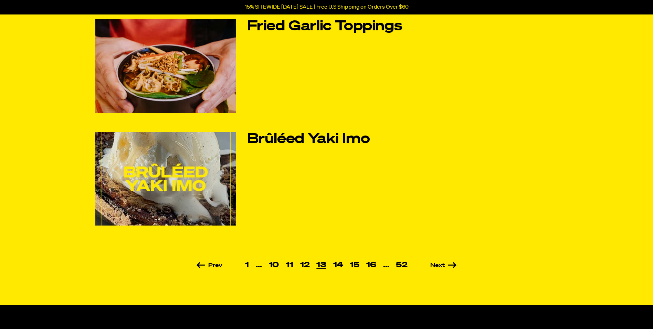
scroll to position [413, 0]
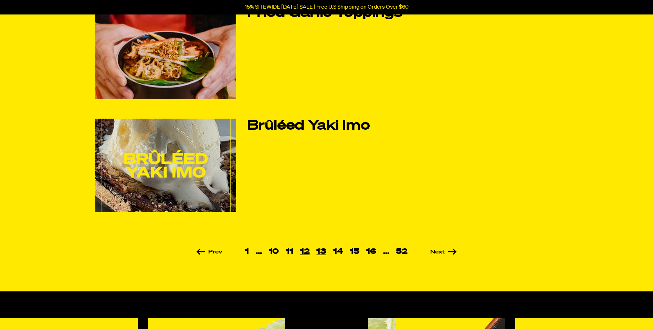
click at [306, 250] on link "12" at bounding box center [305, 252] width 17 height 8
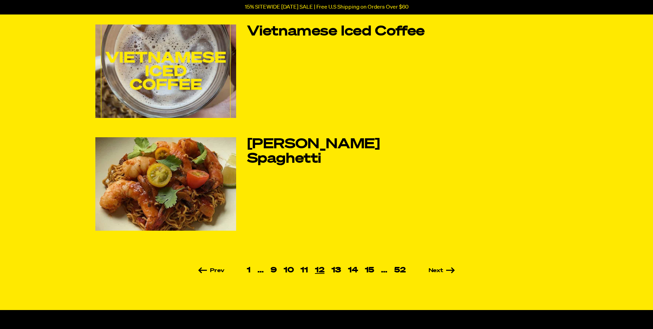
scroll to position [413, 0]
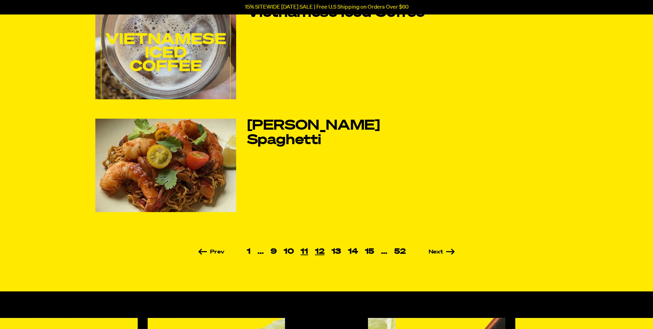
click at [305, 252] on link "11" at bounding box center [304, 252] width 14 height 8
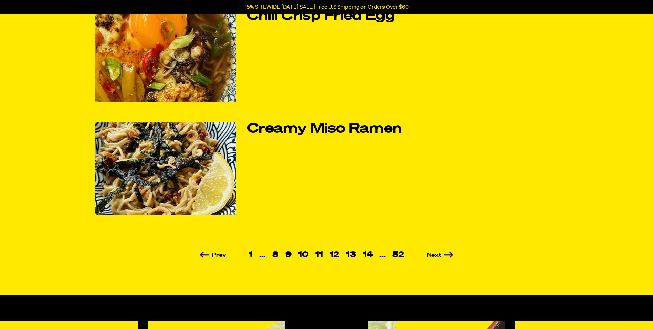
scroll to position [413, 0]
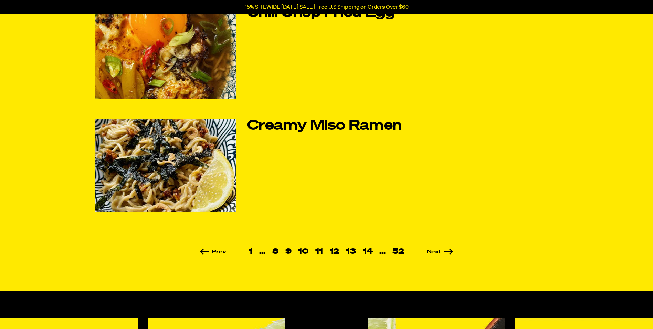
click at [303, 250] on link "10" at bounding box center [303, 252] width 17 height 8
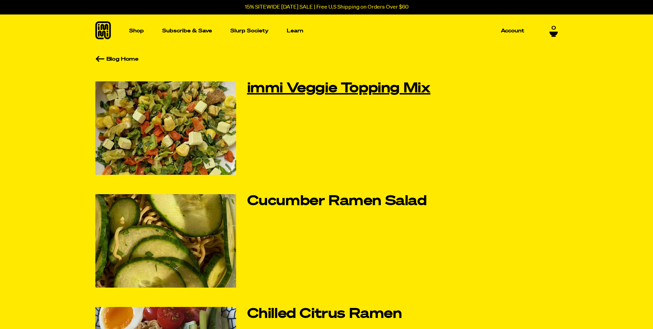
click at [325, 87] on link "immi Veggie Topping Mix" at bounding box center [342, 88] width 190 height 14
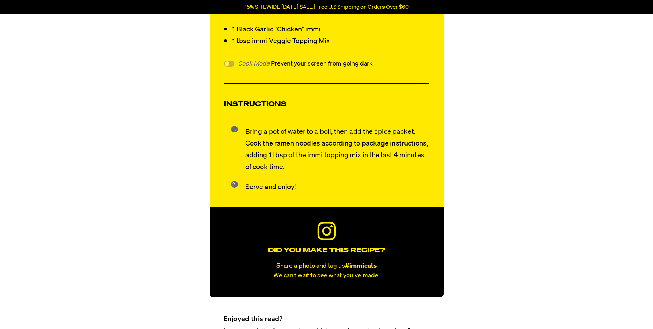
scroll to position [758, 0]
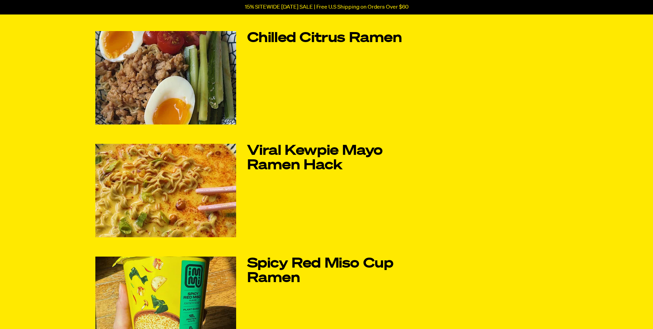
scroll to position [310, 0]
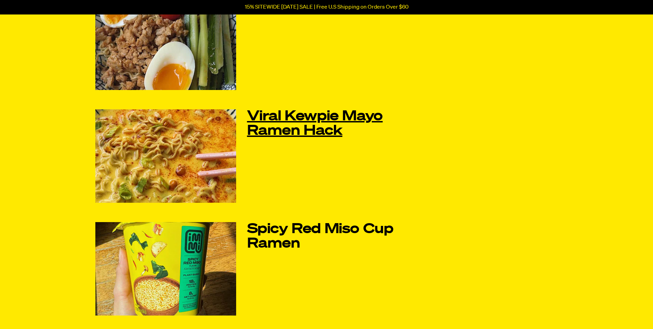
click at [307, 133] on link "Viral Kewpie Mayo Ramen Hack" at bounding box center [342, 123] width 190 height 29
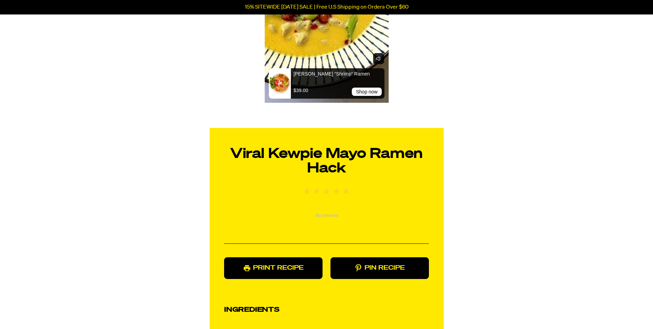
scroll to position [517, 0]
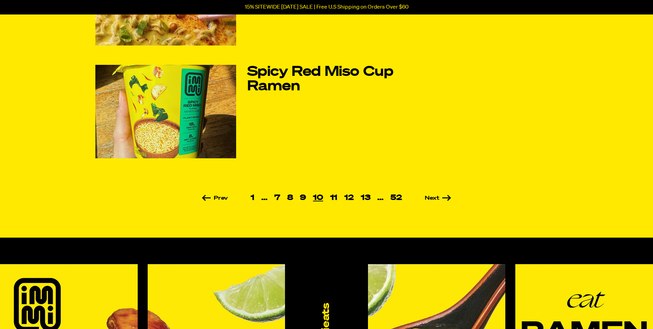
scroll to position [482, 0]
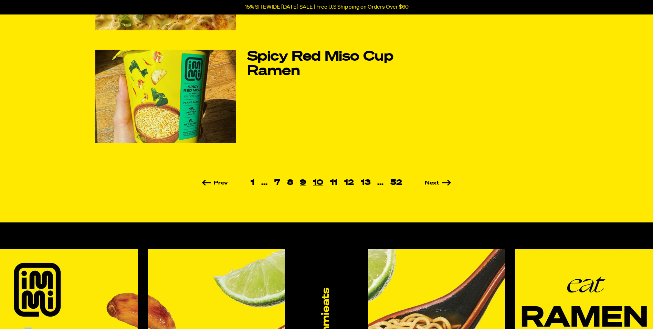
click at [301, 182] on link "9" at bounding box center [303, 183] width 13 height 8
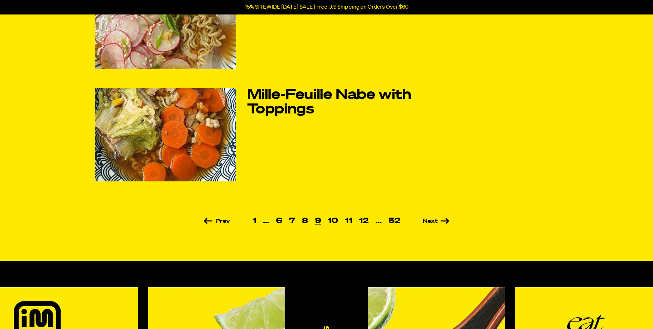
scroll to position [448, 0]
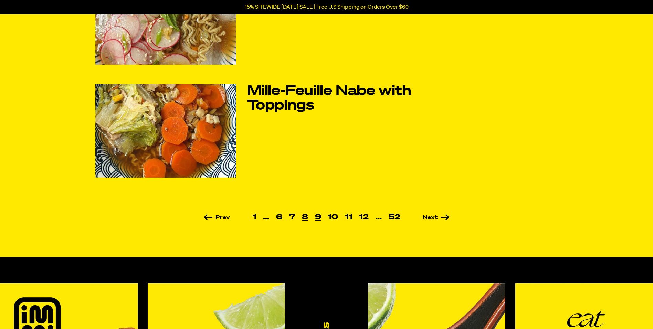
click at [303, 216] on link "8" at bounding box center [305, 217] width 13 height 8
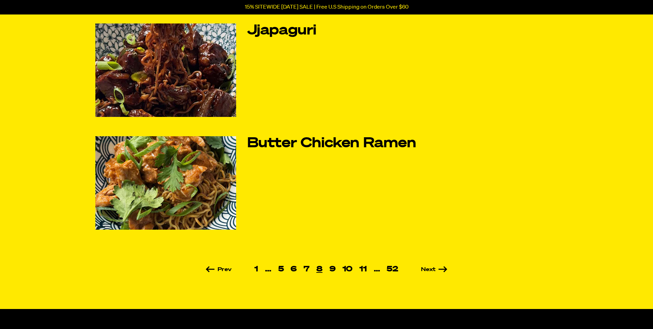
scroll to position [413, 0]
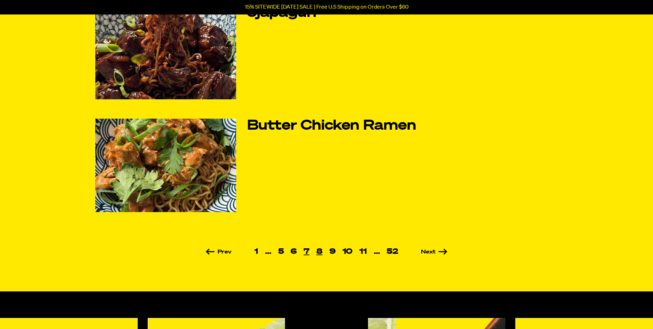
click at [307, 251] on link "7" at bounding box center [306, 252] width 13 height 8
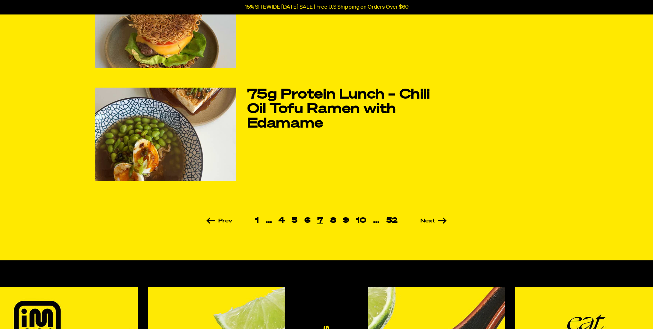
scroll to position [448, 0]
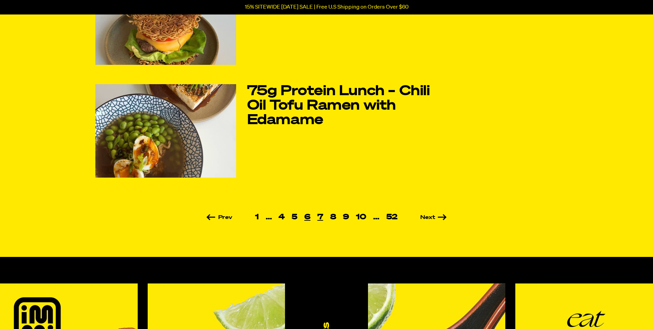
click at [305, 217] on link "6" at bounding box center [307, 217] width 13 height 8
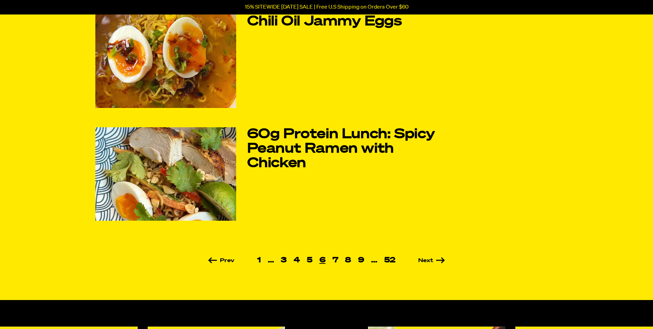
scroll to position [413, 0]
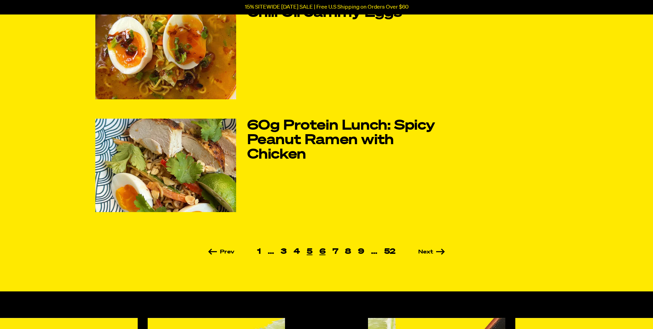
click at [310, 249] on link "5" at bounding box center [309, 252] width 13 height 8
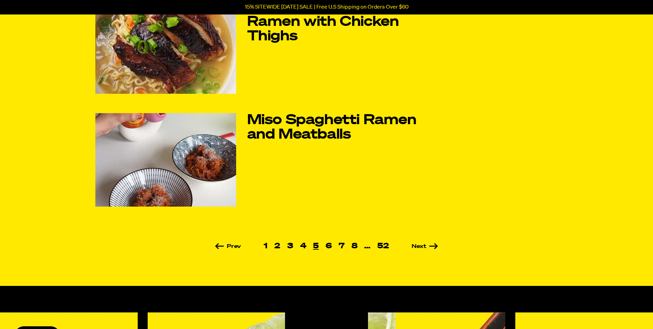
scroll to position [448, 0]
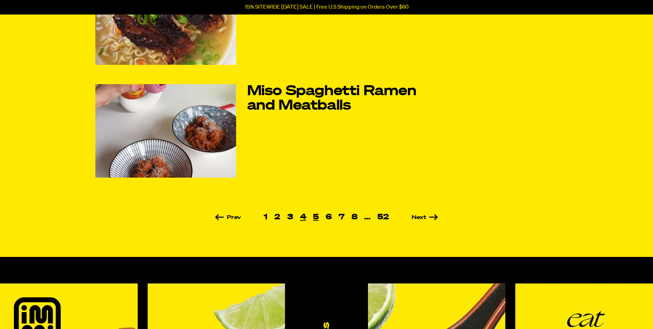
click at [303, 216] on link "4" at bounding box center [303, 217] width 13 height 8
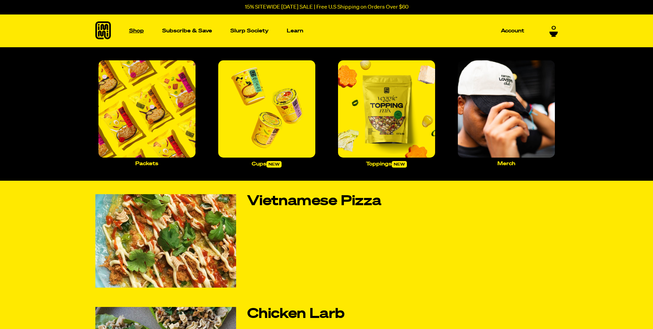
click at [138, 30] on p "Shop" at bounding box center [136, 30] width 15 height 5
click at [380, 133] on img "Main navigation" at bounding box center [386, 108] width 97 height 97
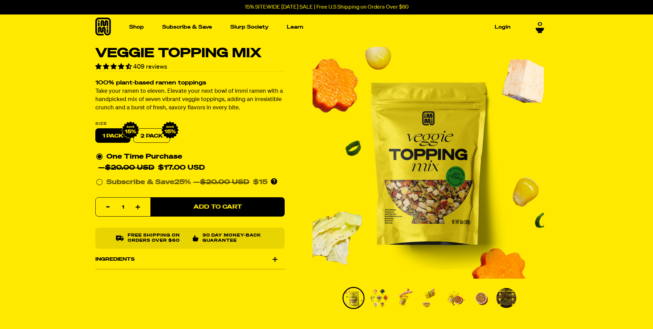
click at [404, 301] on img "Go to slide 3" at bounding box center [405, 298] width 20 height 20
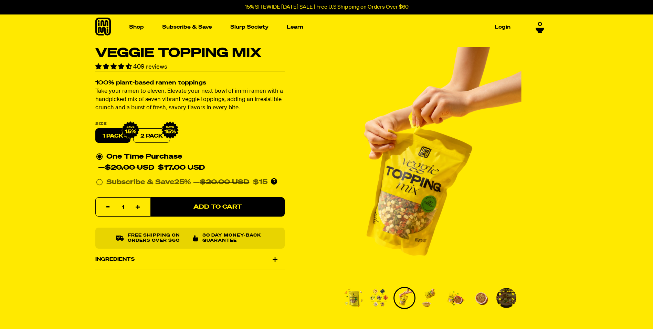
click at [378, 295] on img "Go to slide 2" at bounding box center [379, 298] width 20 height 20
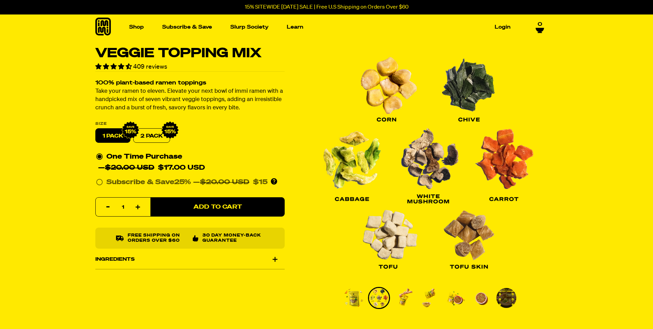
click at [424, 295] on img "Go to slide 4" at bounding box center [430, 298] width 20 height 20
